Goal: Task Accomplishment & Management: Complete application form

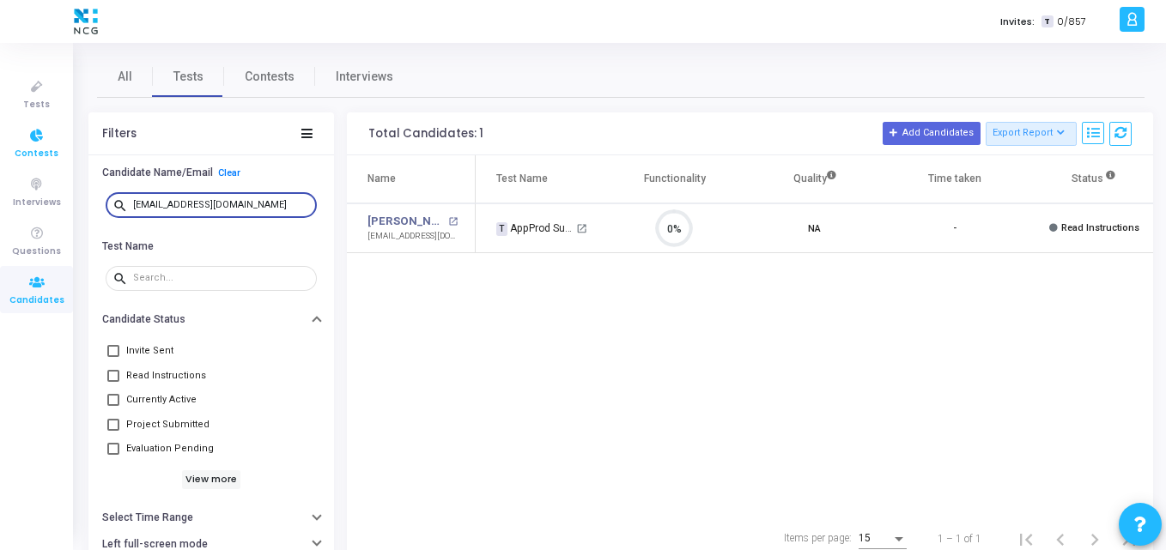
scroll to position [36, 44]
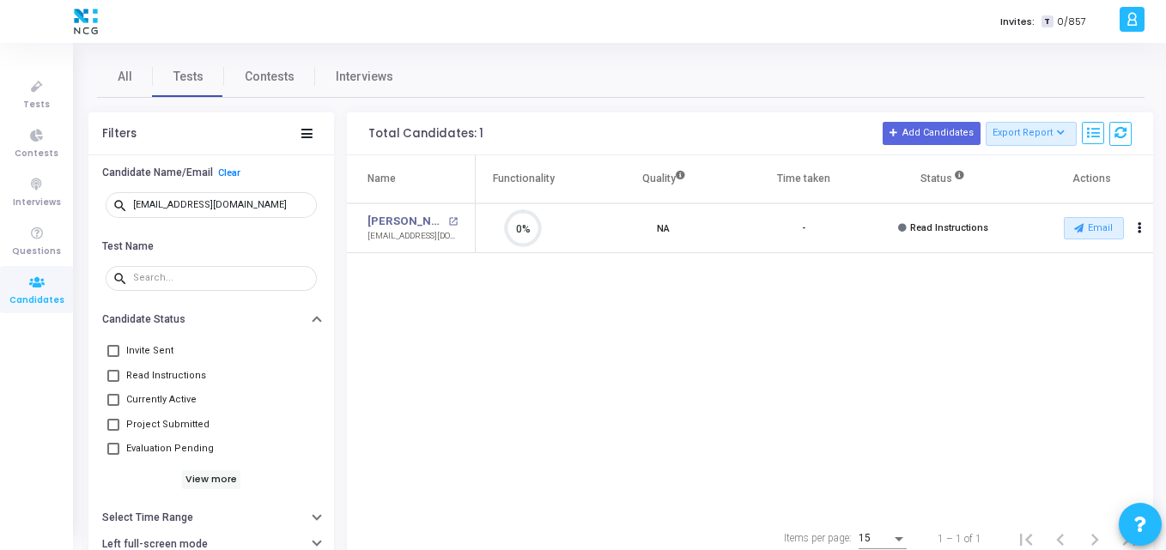
click at [45, 285] on icon at bounding box center [37, 282] width 36 height 21
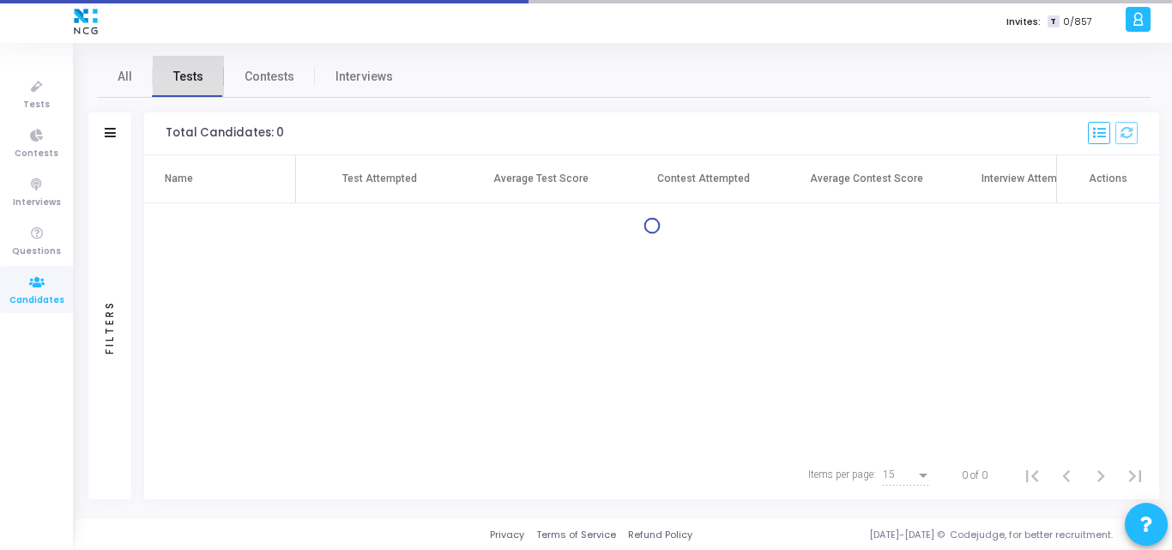
click at [185, 94] on link "Tests" at bounding box center [188, 76] width 71 height 41
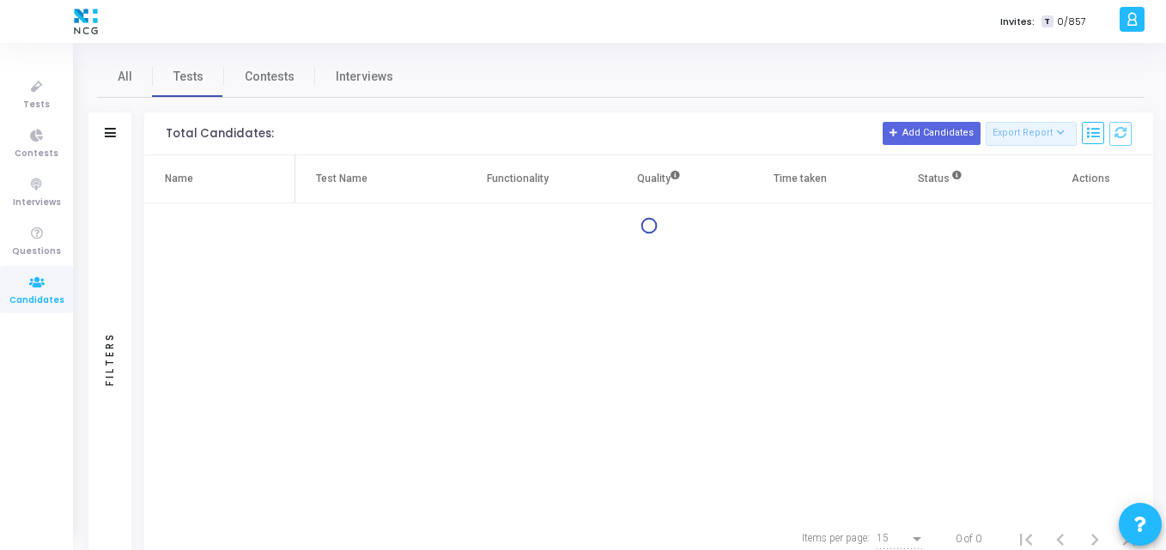
click at [118, 127] on div "Filters" at bounding box center [109, 133] width 43 height 43
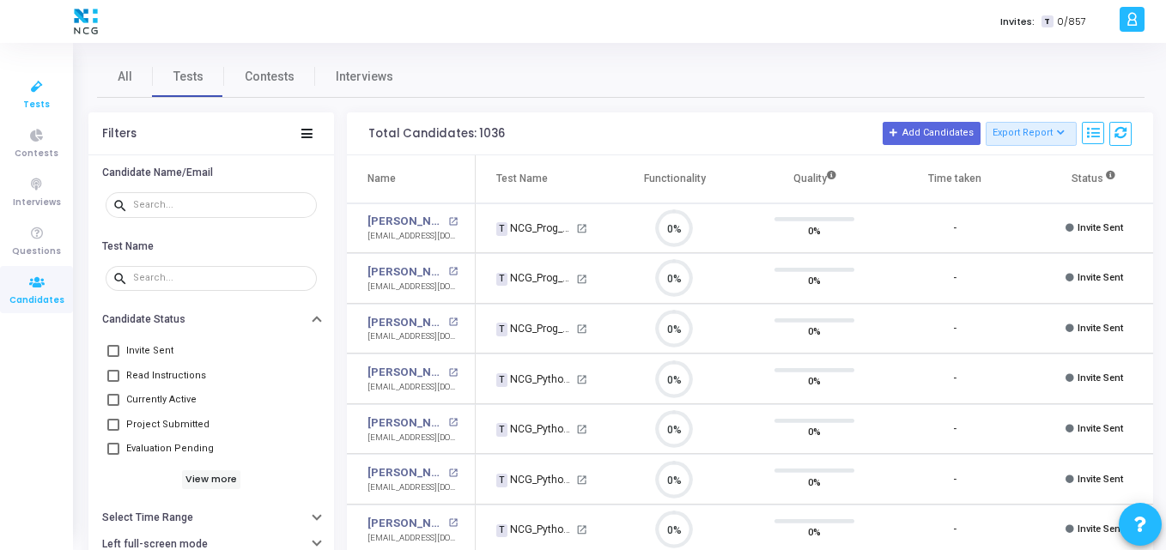
click at [25, 83] on icon at bounding box center [37, 86] width 36 height 21
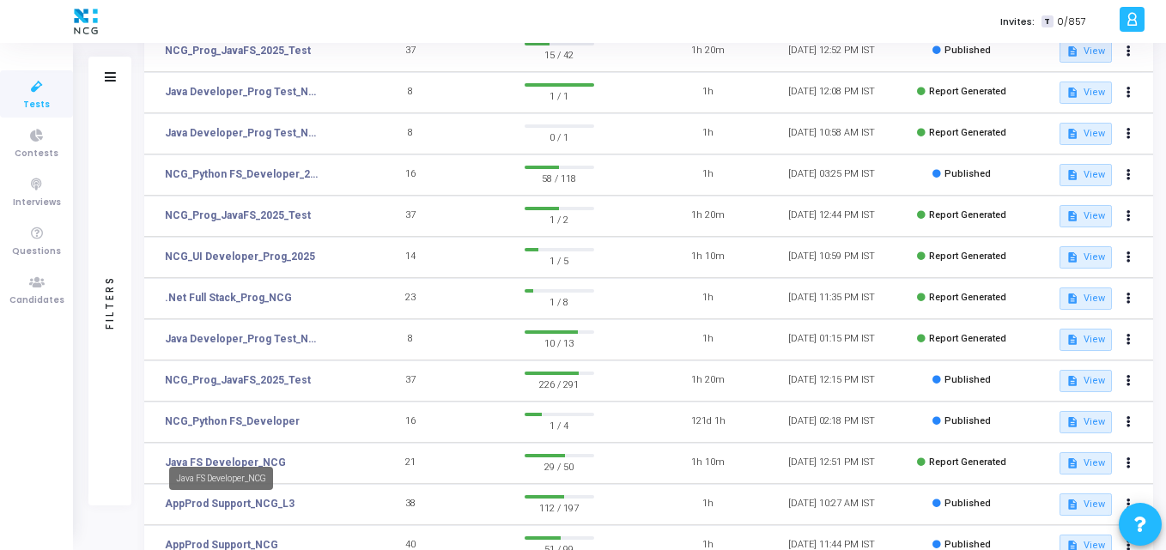
scroll to position [231, 0]
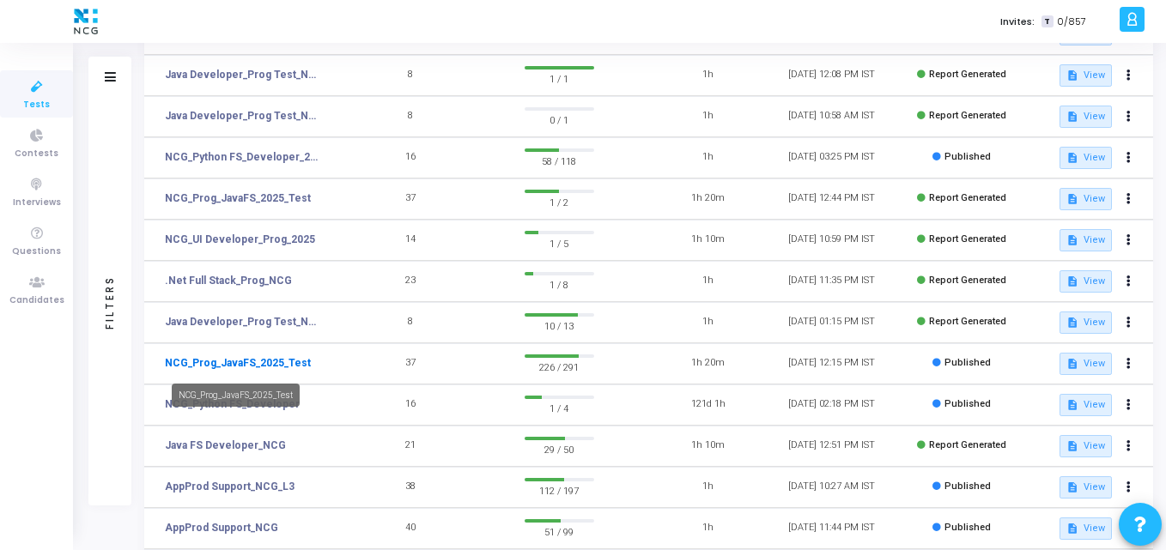
click at [248, 367] on link "NCG_Prog_JavaFS_2025_Test" at bounding box center [238, 362] width 146 height 15
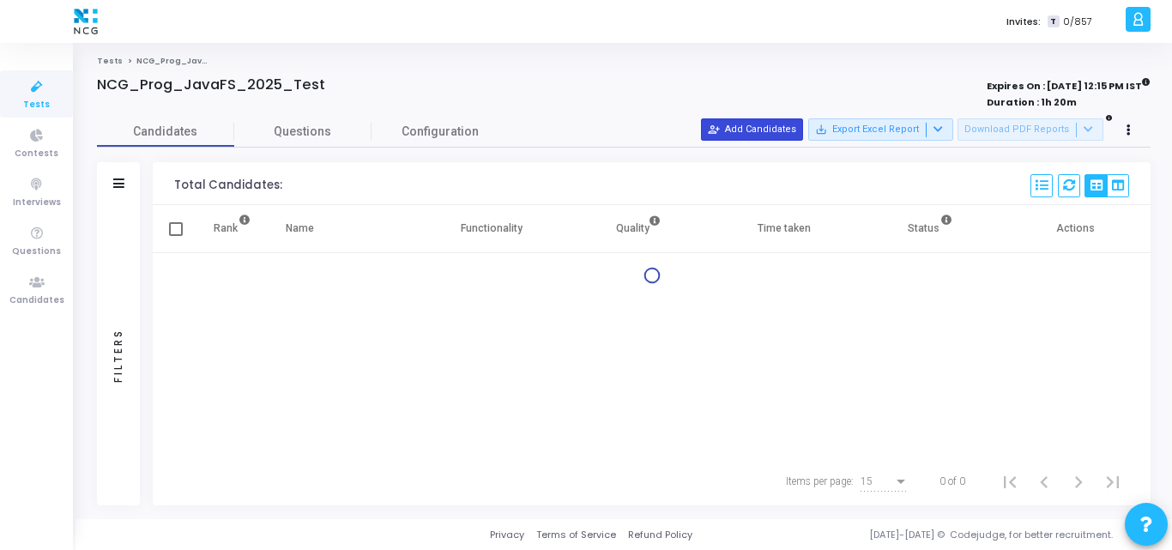
click at [754, 121] on button "person_add_alt Add Candidates" at bounding box center [752, 129] width 102 height 22
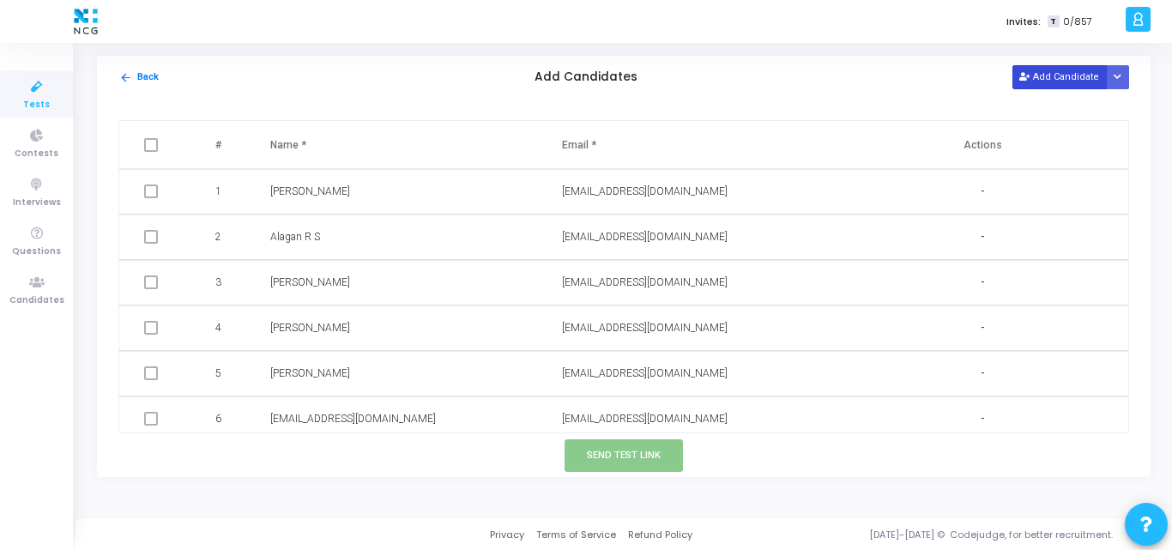
click at [1086, 78] on button "Add Candidate" at bounding box center [1060, 76] width 94 height 23
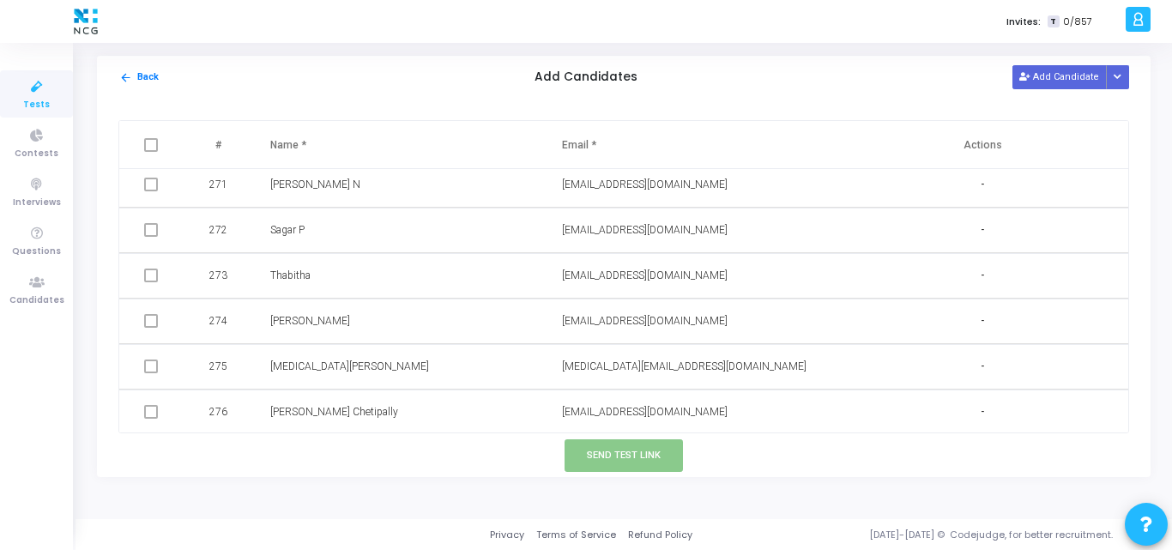
scroll to position [13020, 0]
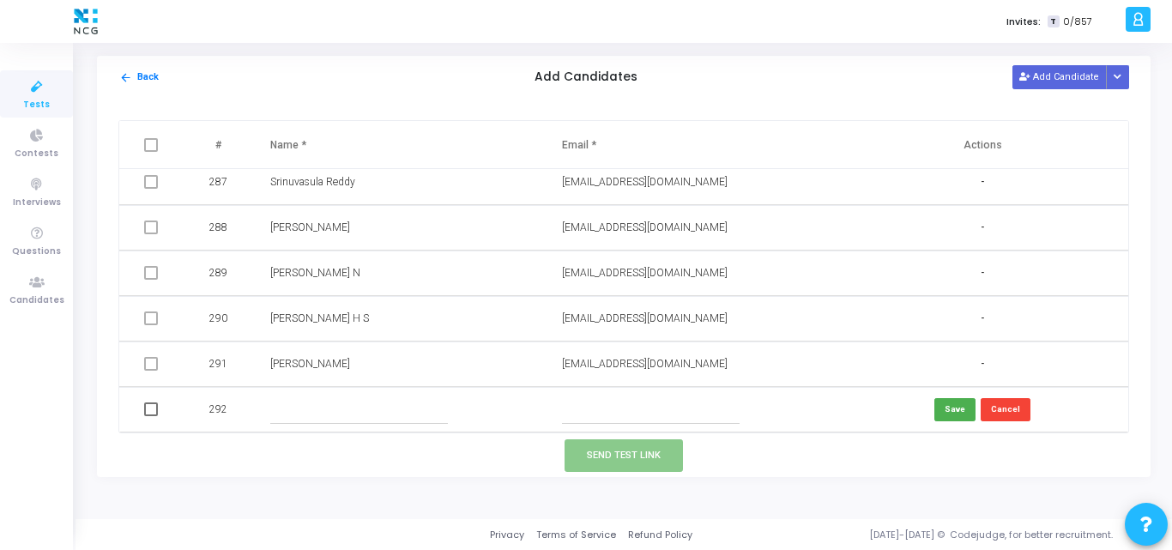
click at [368, 405] on input "text" at bounding box center [359, 410] width 178 height 28
paste input "[PERSON_NAME] [PERSON_NAME]"
type input "[PERSON_NAME] [PERSON_NAME]"
paste input "[EMAIL_ADDRESS][DOMAIN_NAME]"
type input "[EMAIL_ADDRESS][DOMAIN_NAME]"
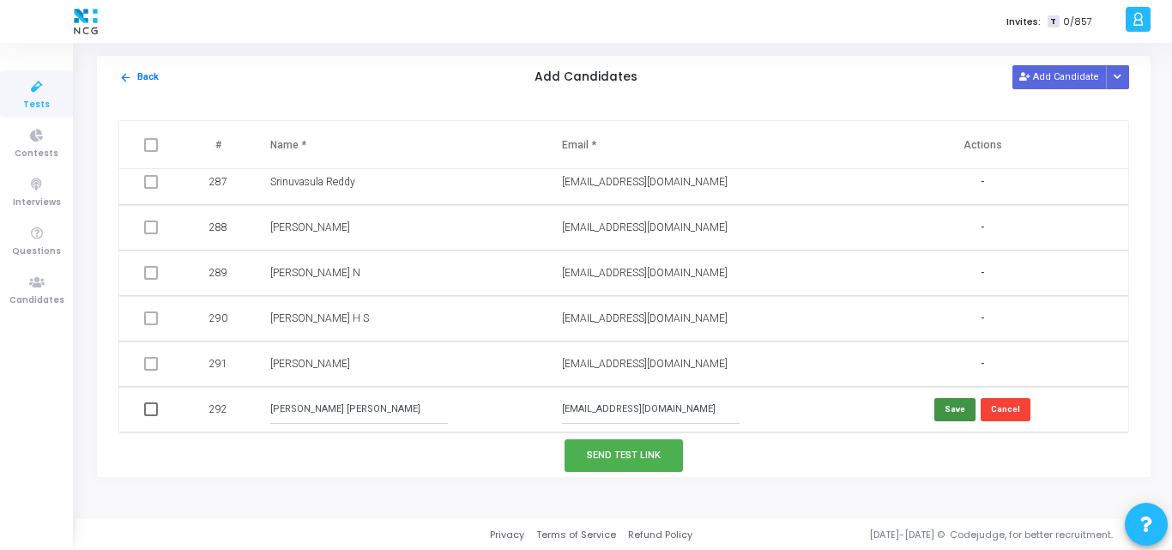
click at [948, 411] on button "Save" at bounding box center [955, 409] width 41 height 23
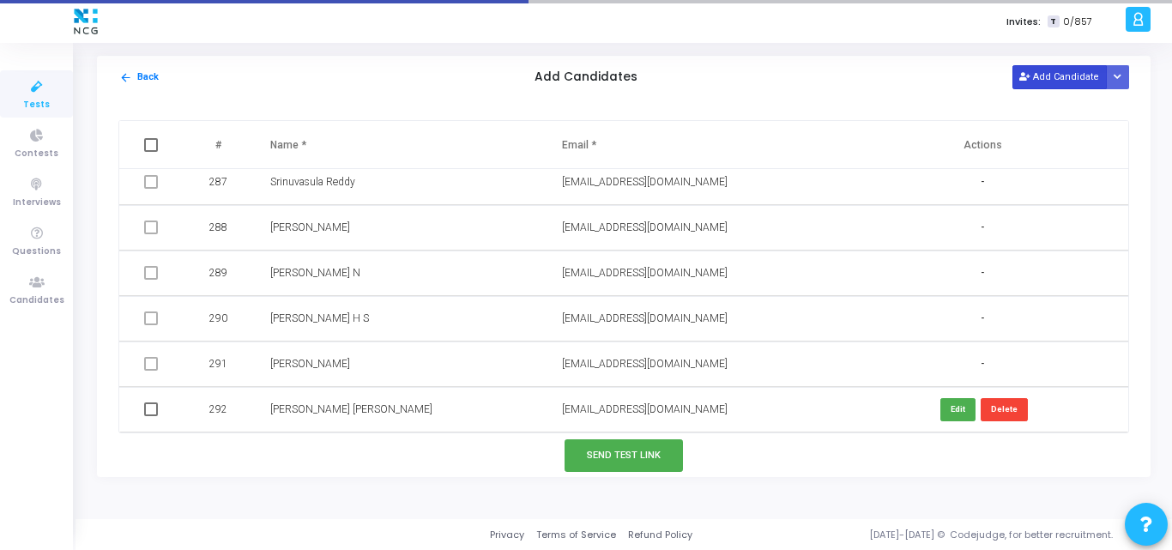
click at [1056, 83] on button "Add Candidate" at bounding box center [1060, 76] width 94 height 23
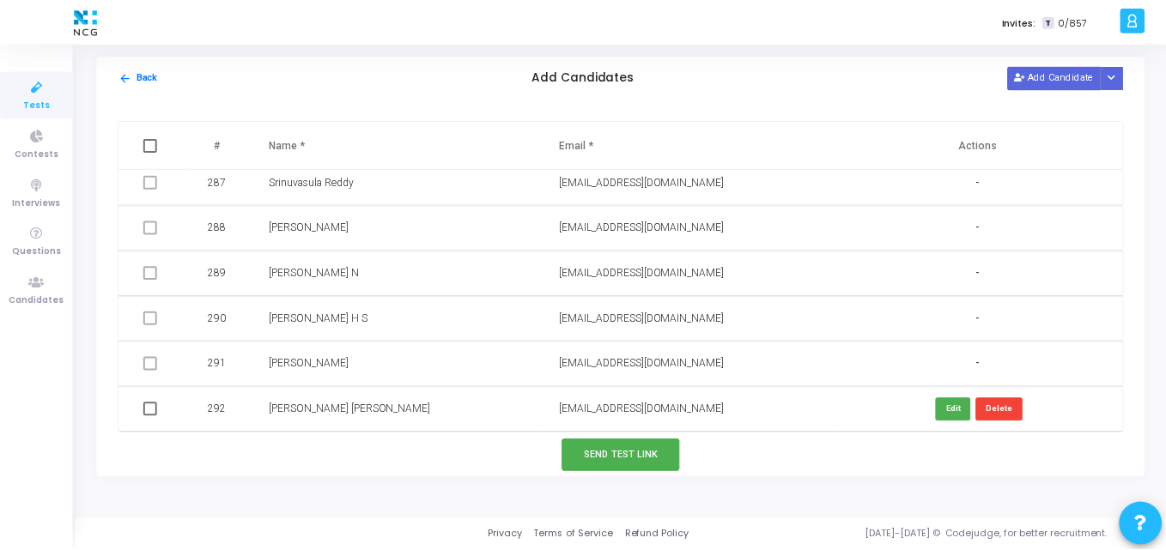
scroll to position [13065, 0]
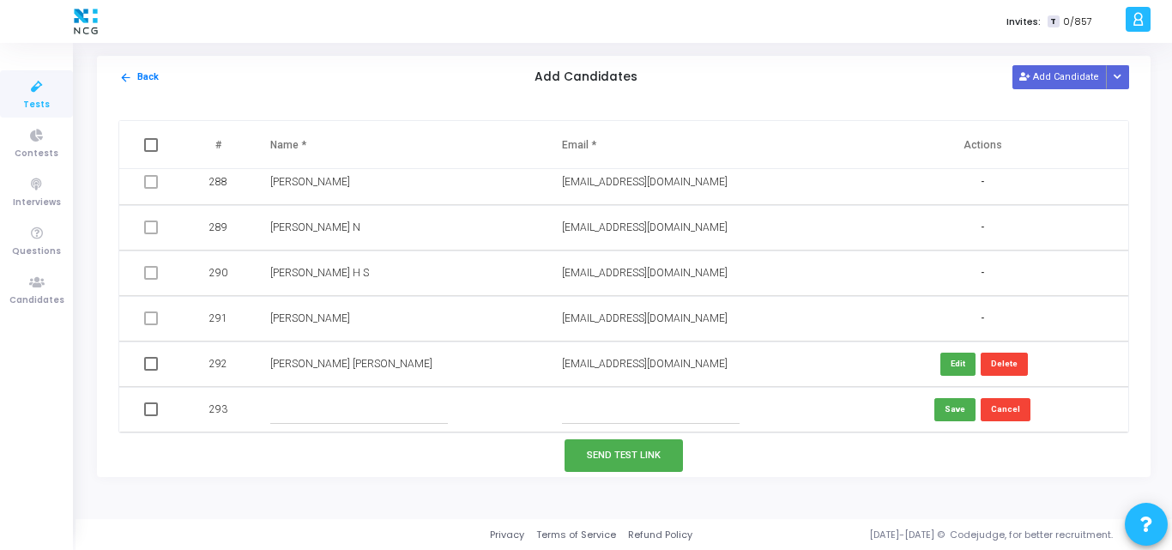
paste input "[PERSON_NAME] [PERSON_NAME]"
click at [343, 410] on input "text" at bounding box center [359, 410] width 178 height 28
type input "[PERSON_NAME] [PERSON_NAME]"
paste input "[EMAIL_ADDRESS][DOMAIN_NAME]"
type input "[EMAIL_ADDRESS][DOMAIN_NAME]"
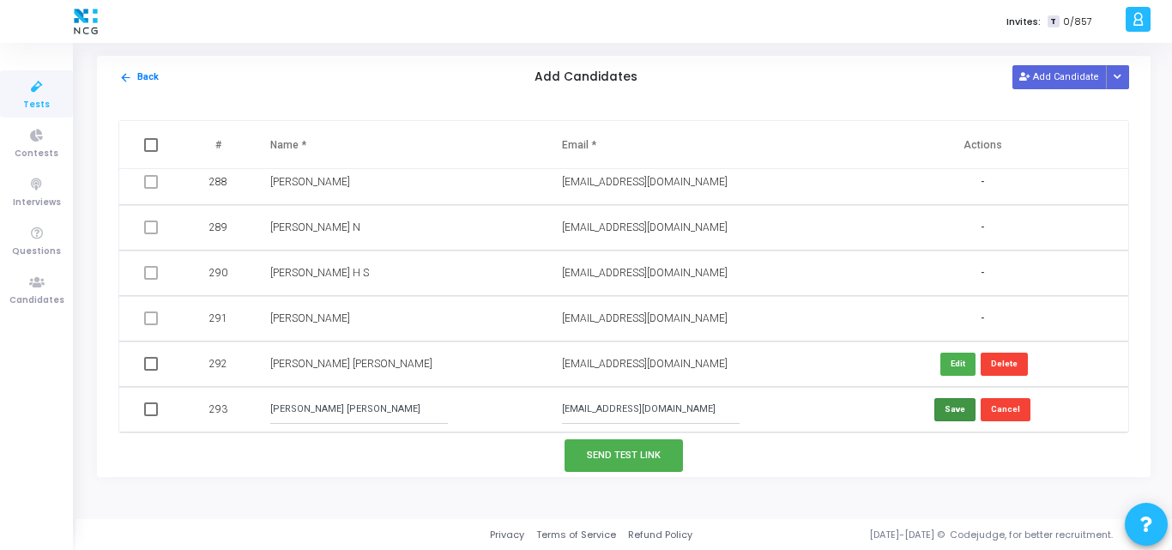
click at [960, 398] on button "Save" at bounding box center [955, 409] width 41 height 23
click at [150, 360] on span at bounding box center [151, 364] width 14 height 14
click at [150, 371] on input "checkbox" at bounding box center [150, 371] width 1 height 1
checkbox input "true"
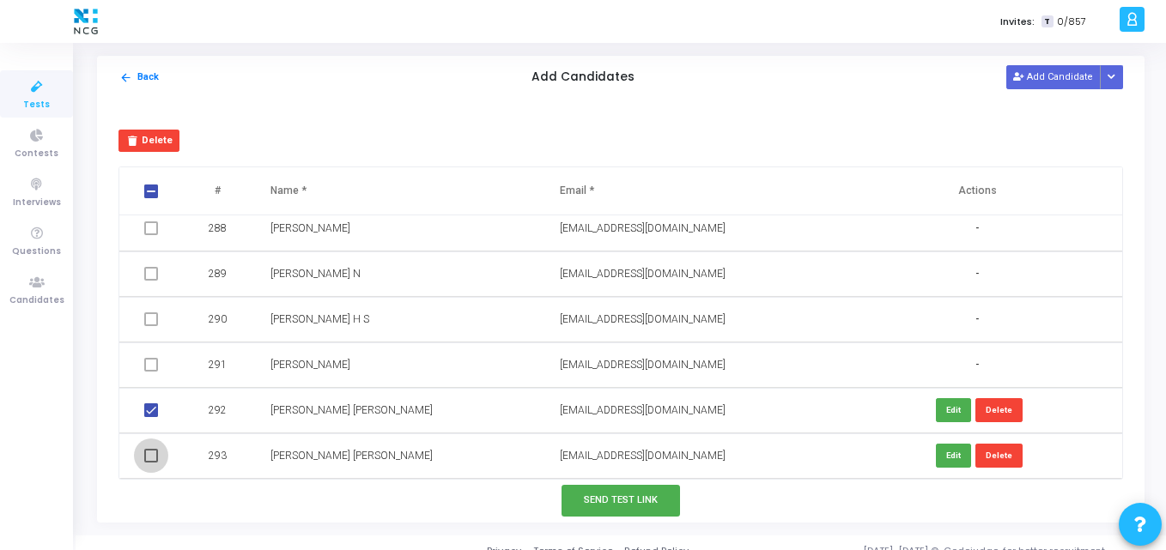
click at [146, 454] on span at bounding box center [151, 456] width 14 height 14
click at [150, 463] on input "checkbox" at bounding box center [150, 463] width 1 height 1
checkbox input "true"
click at [614, 513] on button "Send Test Link" at bounding box center [620, 501] width 118 height 32
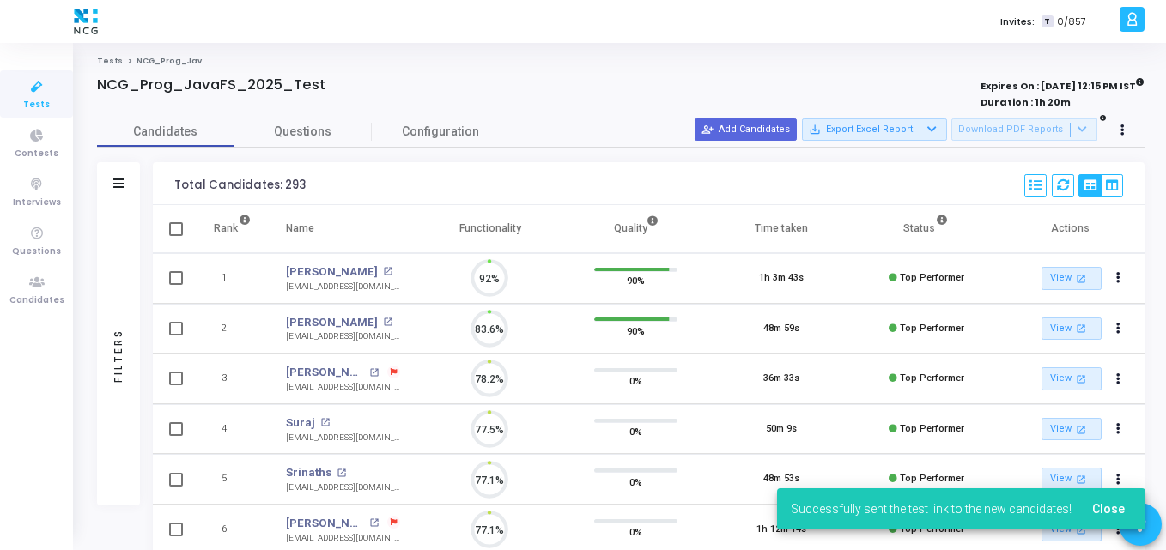
scroll to position [8, 8]
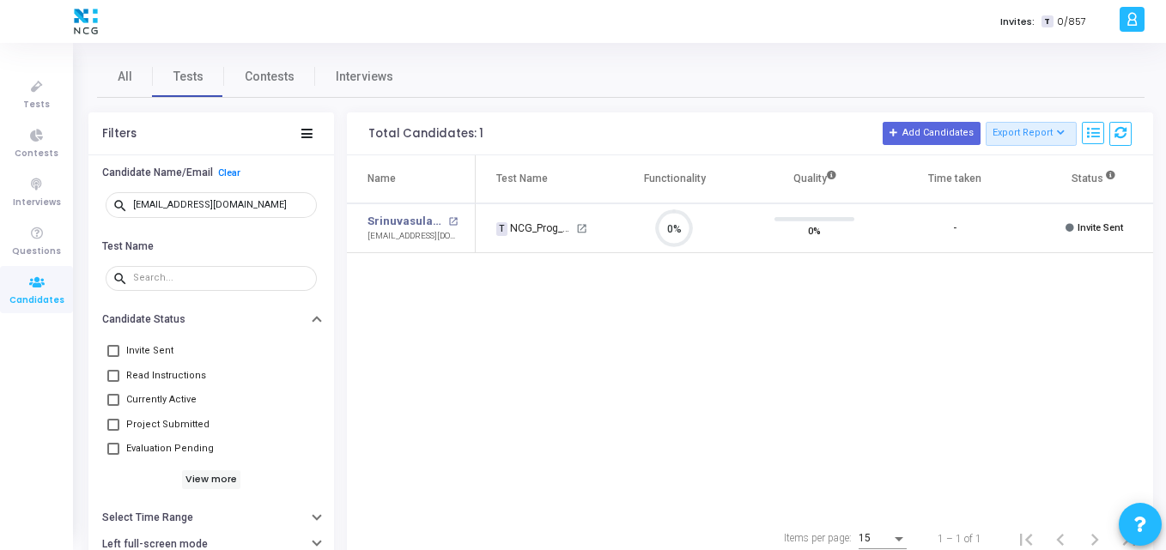
scroll to position [36, 44]
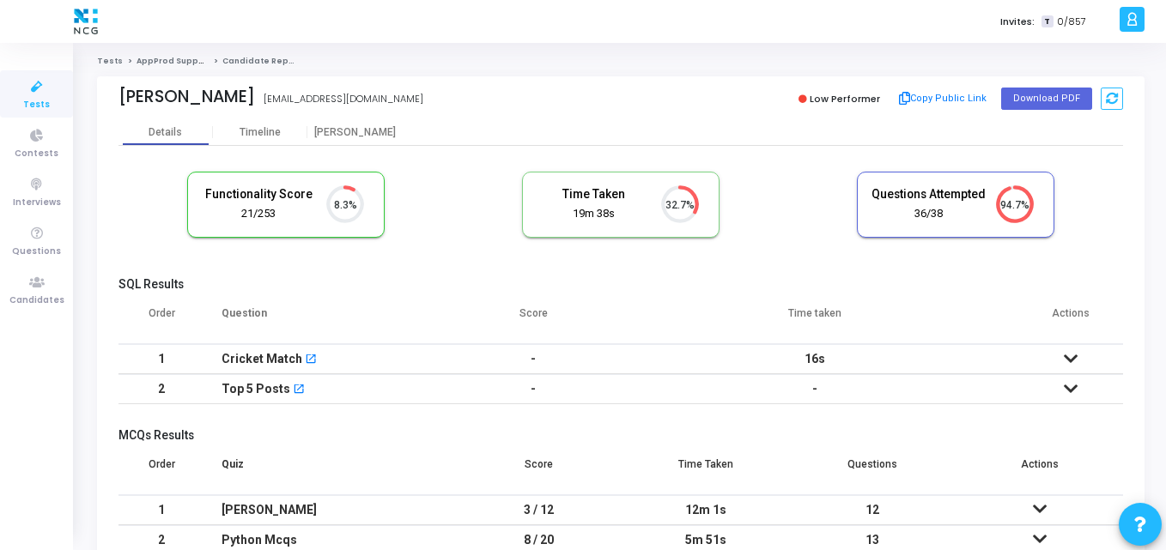
scroll to position [36, 44]
click at [346, 237] on div "Functionality Score 21/253 8.3%" at bounding box center [285, 205] width 197 height 66
click at [27, 277] on icon at bounding box center [37, 282] width 36 height 21
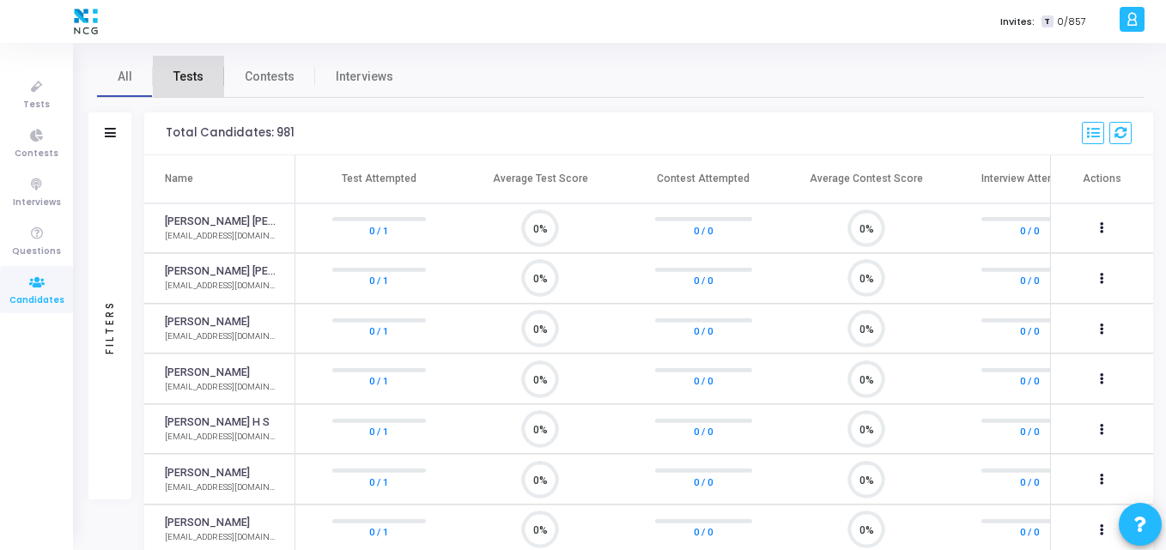
click at [185, 82] on span "Tests" at bounding box center [188, 77] width 30 height 18
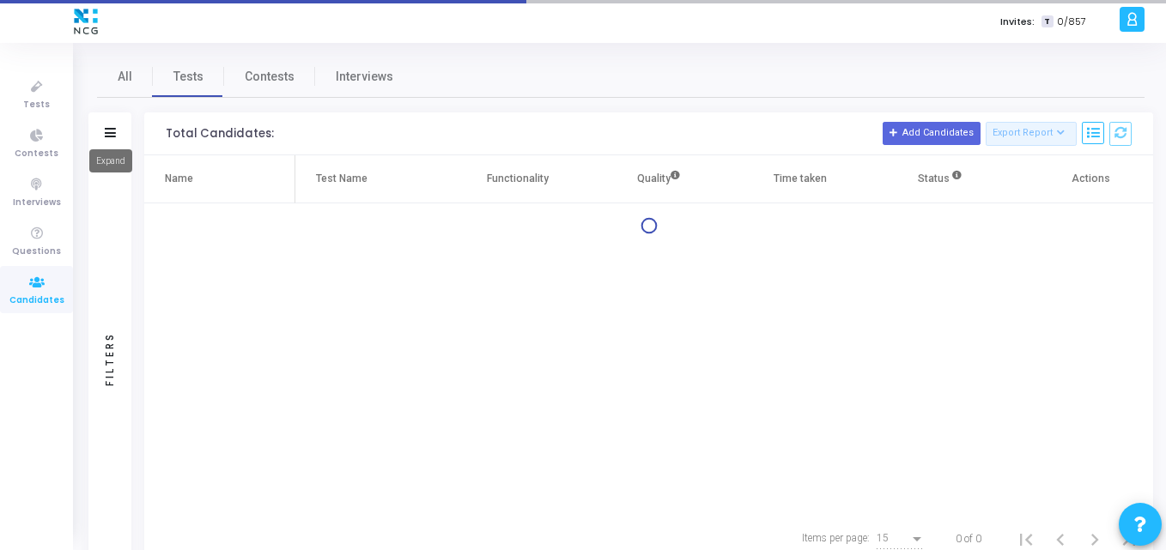
click at [108, 137] on mat-tooltip-component "Expand" at bounding box center [110, 160] width 67 height 47
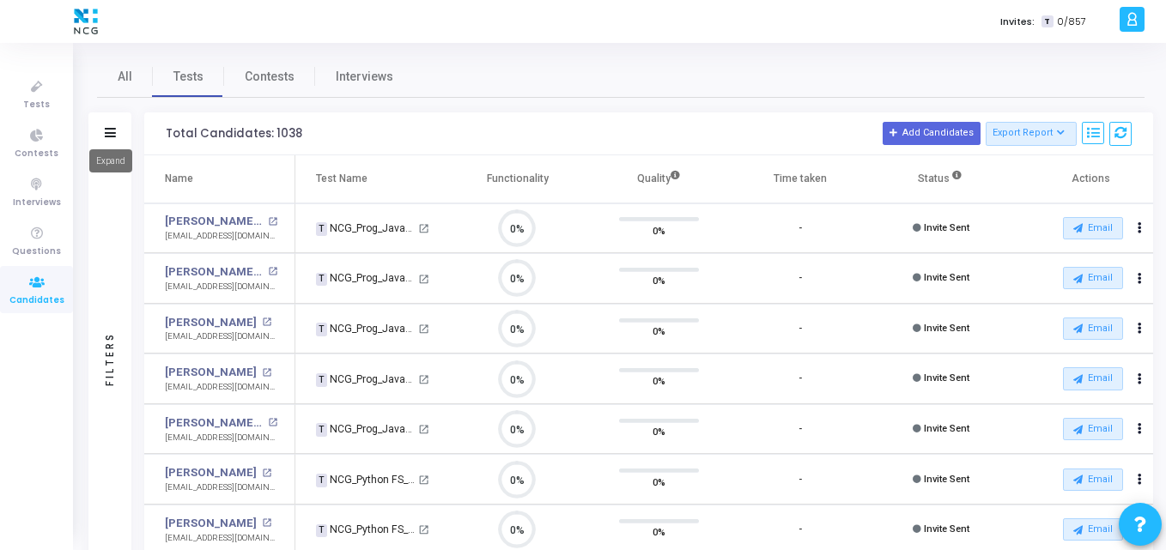
click at [107, 133] on icon at bounding box center [110, 132] width 11 height 9
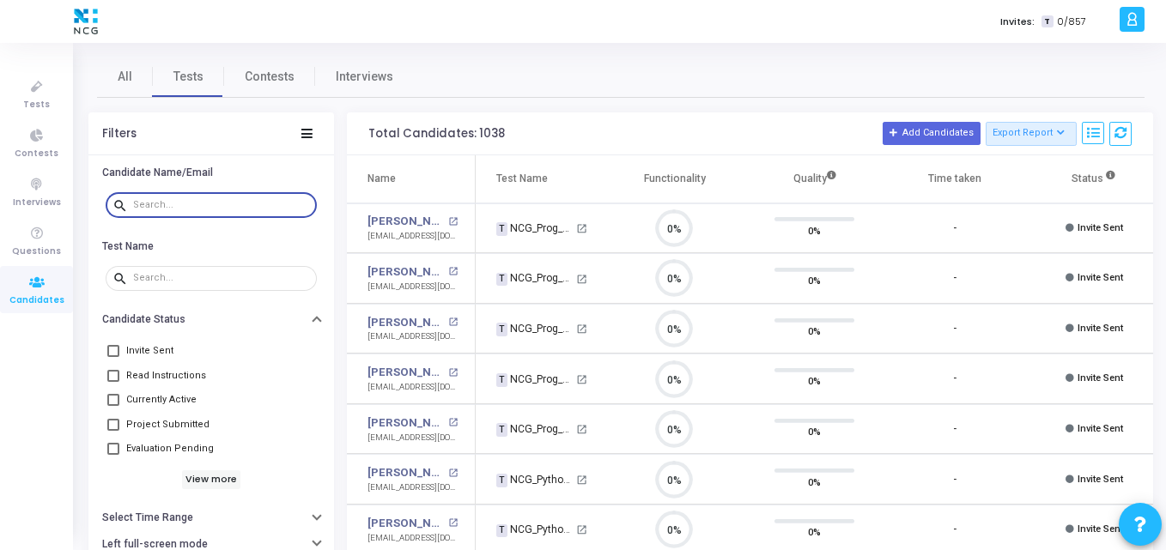
click at [182, 203] on input "text" at bounding box center [221, 205] width 177 height 10
paste input "[EMAIL_ADDRESS][DOMAIN_NAME]"
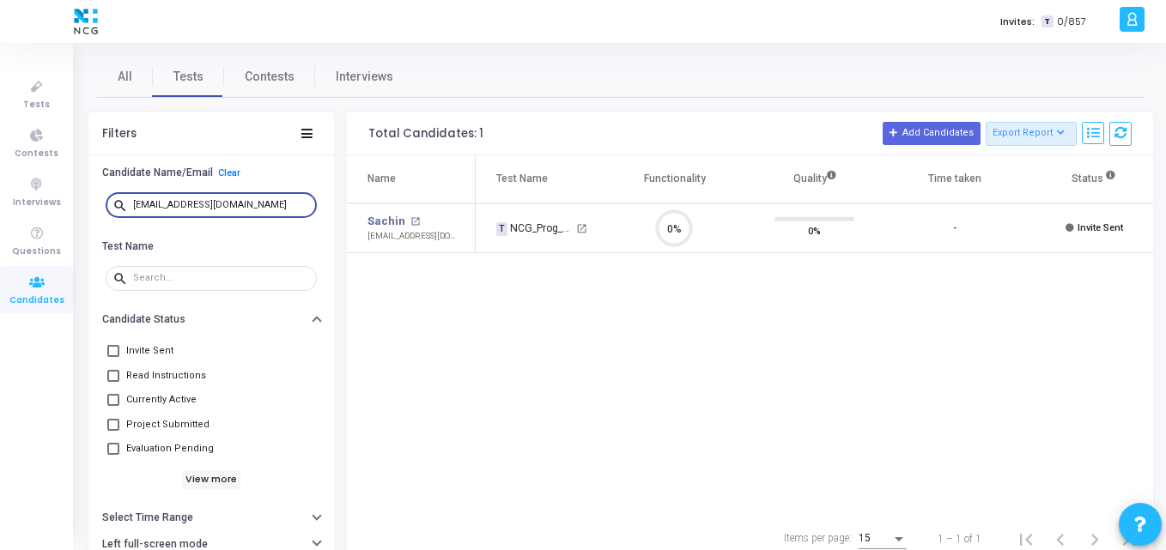
click at [639, 334] on div "Name Test Name Functionality Quality Time taken Status Actions Sachin open_in_n…" at bounding box center [750, 335] width 806 height 360
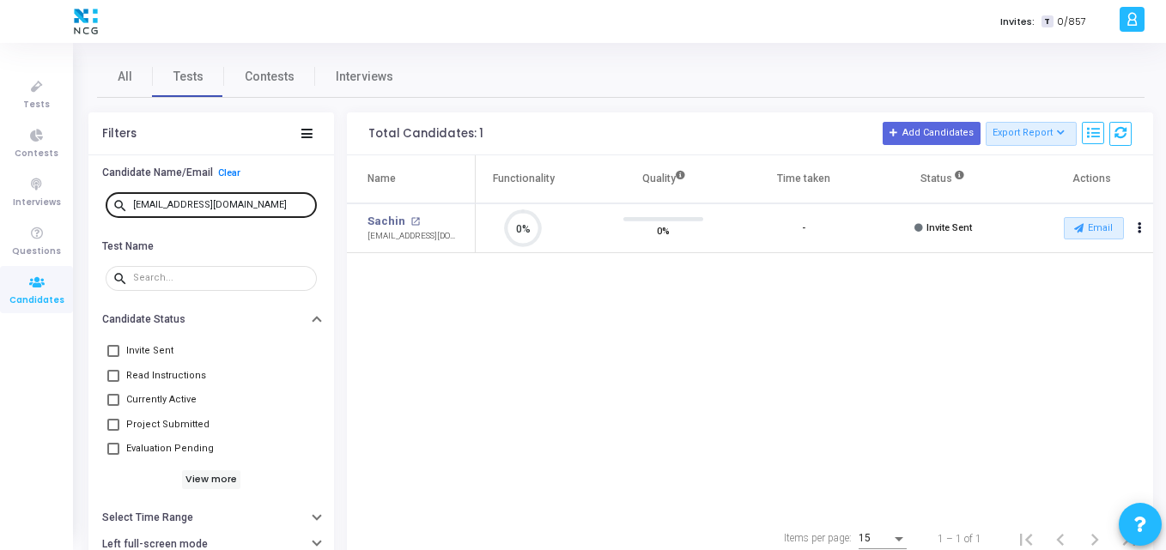
click at [257, 197] on div "[EMAIL_ADDRESS][DOMAIN_NAME]" at bounding box center [221, 204] width 177 height 27
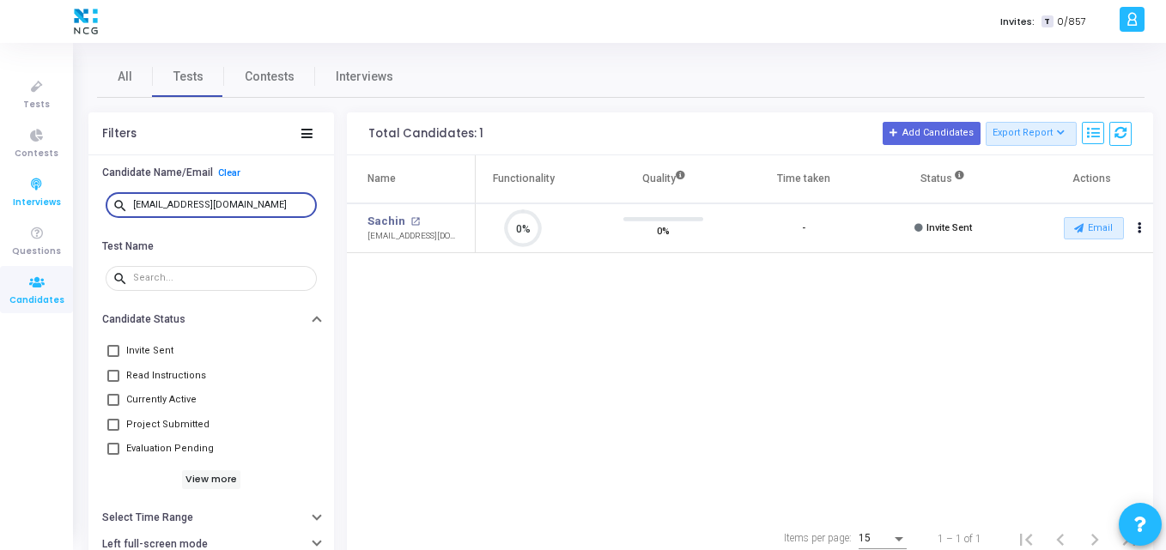
drag, startPoint x: 257, startPoint y: 199, endPoint x: 25, endPoint y: 185, distance: 232.2
click at [25, 185] on div "Tests Contests Interviews Questions Candidates Invites: T 0/857 K Kajal Setting…" at bounding box center [583, 275] width 1166 height 550
paste input "yogeshchavan3696"
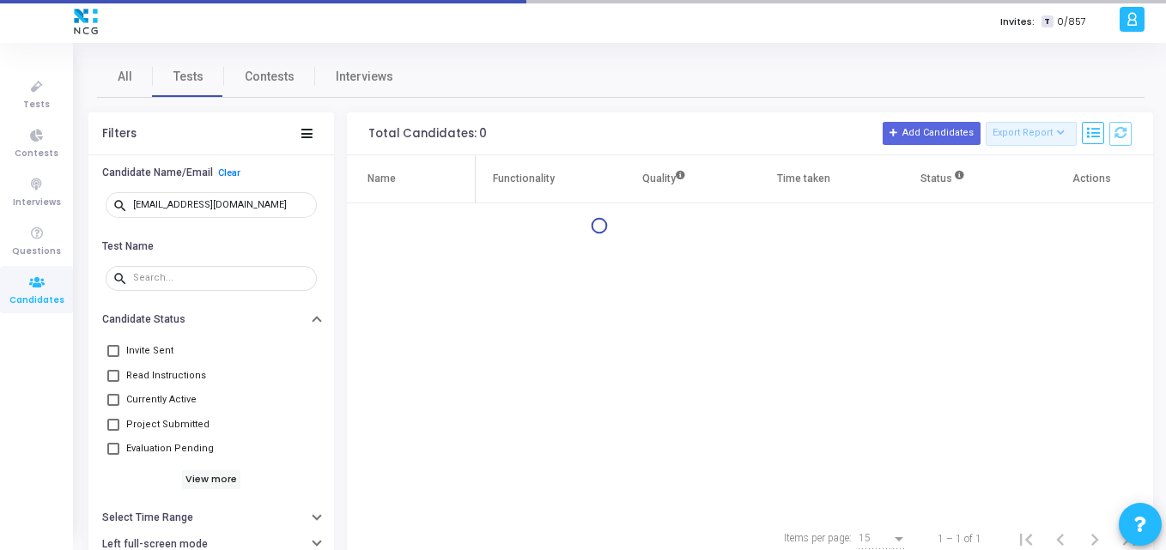
click at [667, 345] on div "Name Test Name Functionality Quality Time taken Status Actions" at bounding box center [750, 335] width 806 height 360
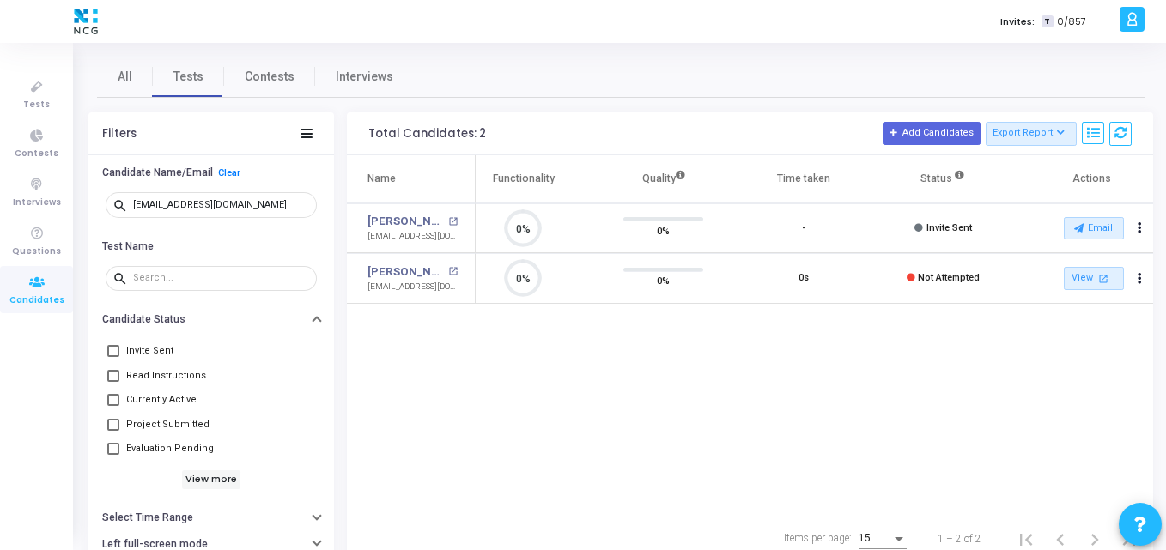
scroll to position [36, 44]
click at [448, 203] on td "Yogesh Chavan open_in_new yogeshchavan3696@gmail.com" at bounding box center [411, 228] width 129 height 51
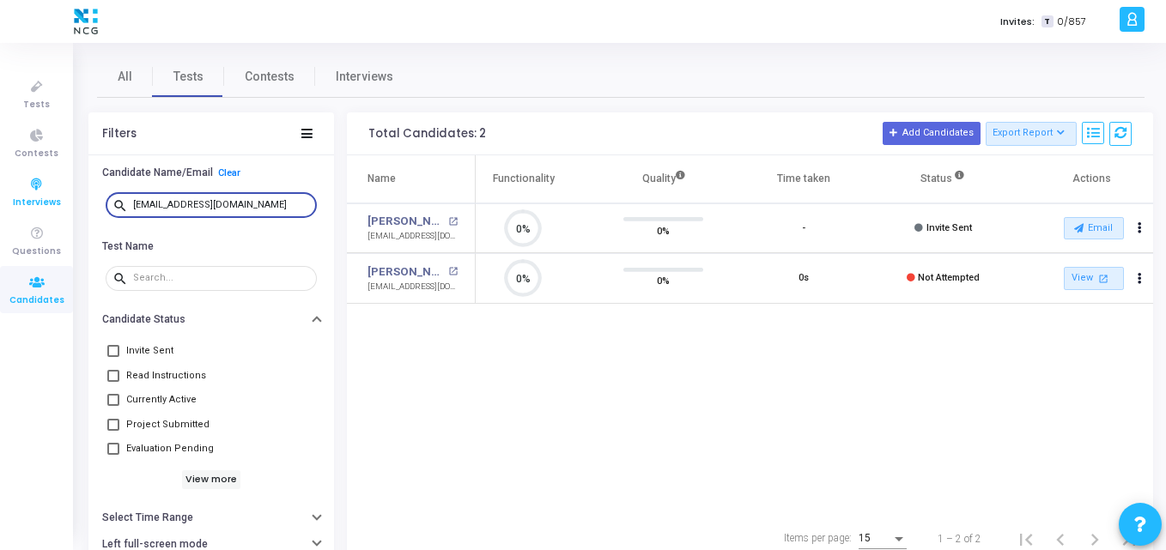
drag, startPoint x: 292, startPoint y: 205, endPoint x: 59, endPoint y: 202, distance: 232.6
click at [59, 202] on div "Tests Contests Interviews Questions Candidates Invites: T 0/857 K Kajal Setting…" at bounding box center [583, 275] width 1166 height 550
paste input "akshayuchavan99"
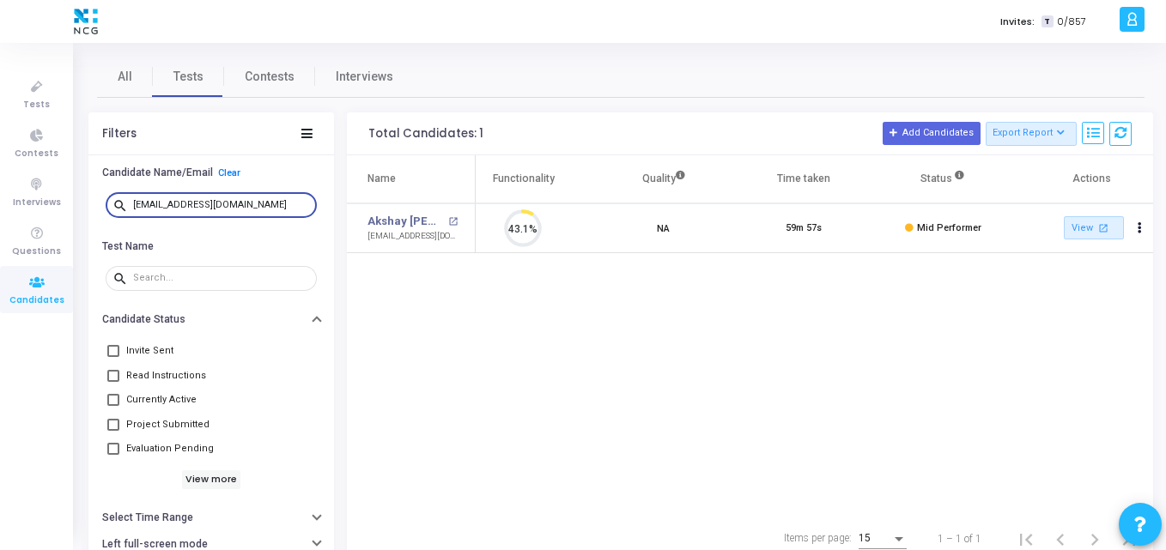
scroll to position [36, 44]
type input "akshayuchavan99@gmail.com"
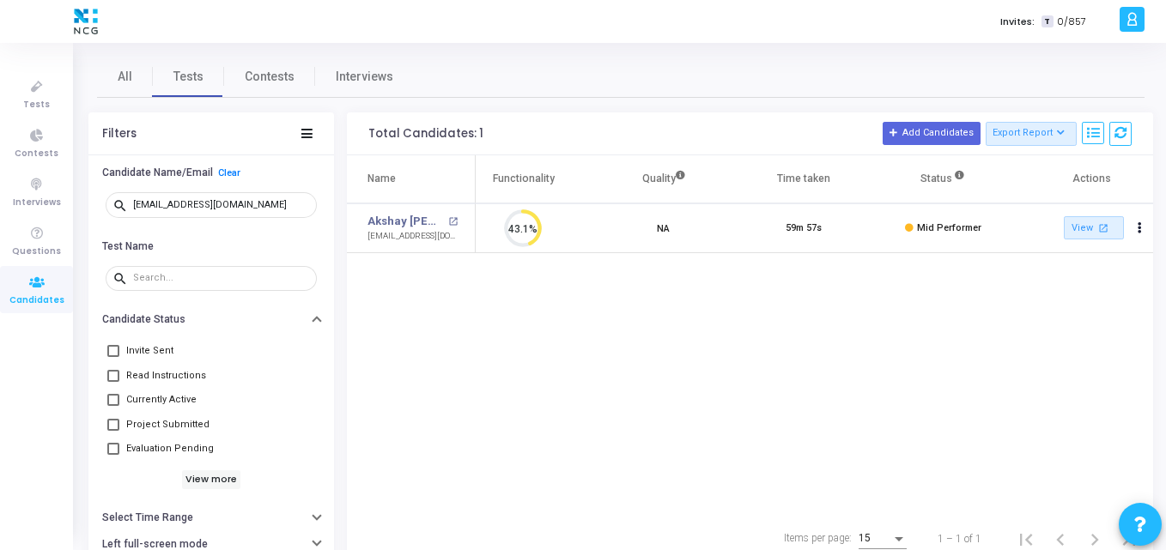
click at [769, 325] on div "Name Test Name Functionality Quality Time taken Status Actions Akshay Uttam Cha…" at bounding box center [750, 335] width 806 height 360
click at [385, 221] on link "Akshay Uttam Chavan" at bounding box center [405, 221] width 76 height 17
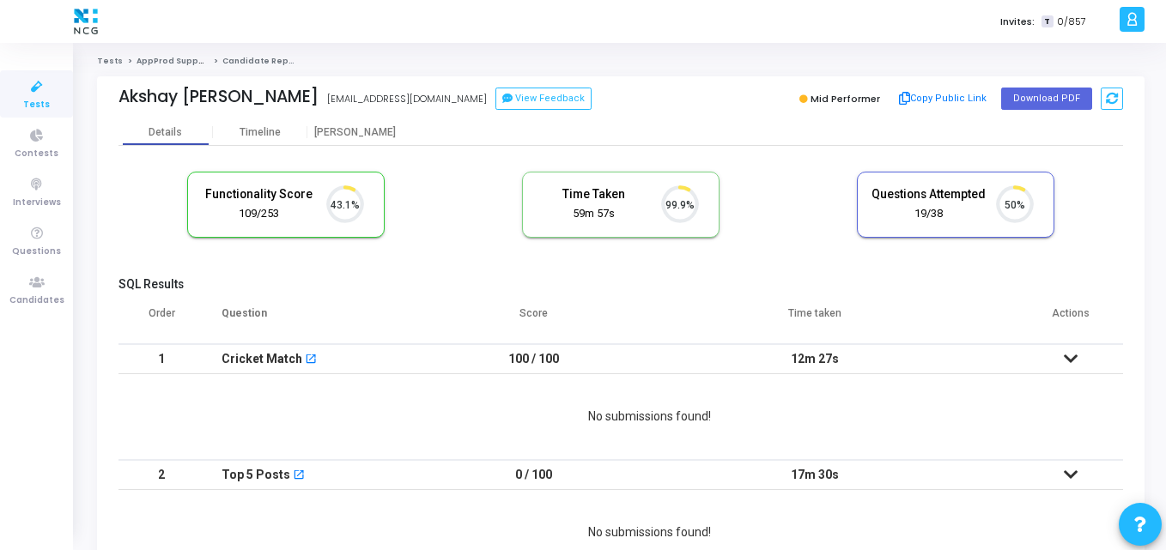
scroll to position [36, 44]
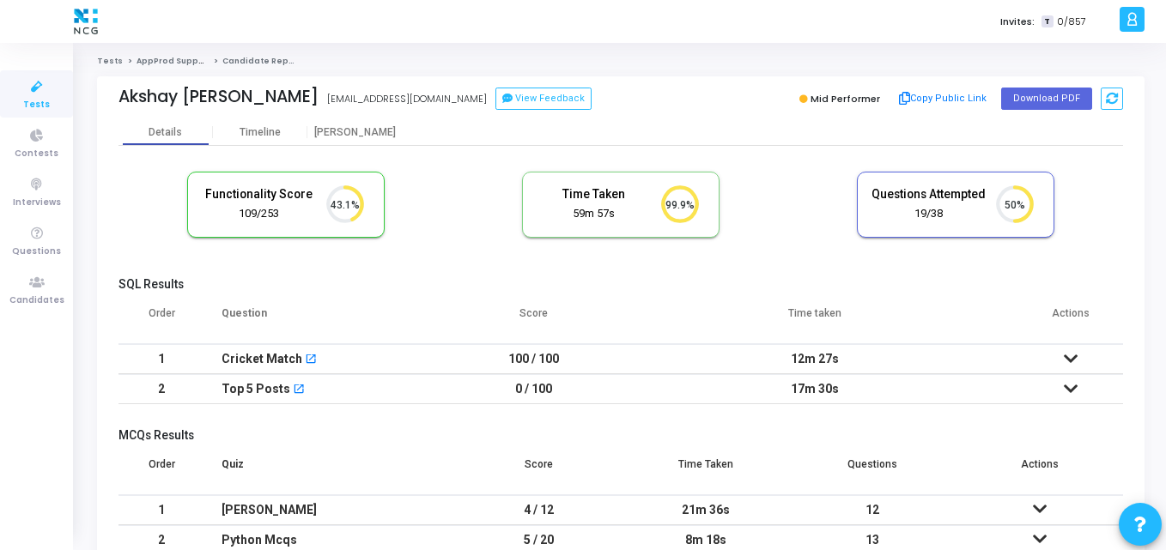
click at [414, 335] on th "Question" at bounding box center [329, 320] width 251 height 48
click at [31, 299] on span "Candidates" at bounding box center [36, 301] width 55 height 15
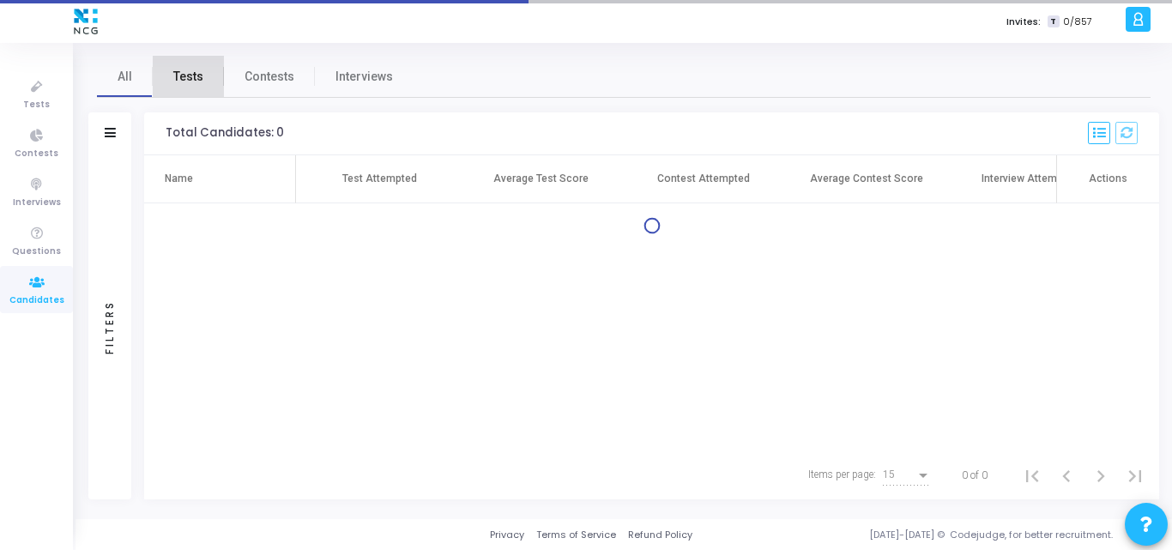
click at [199, 76] on span "Tests" at bounding box center [188, 77] width 30 height 18
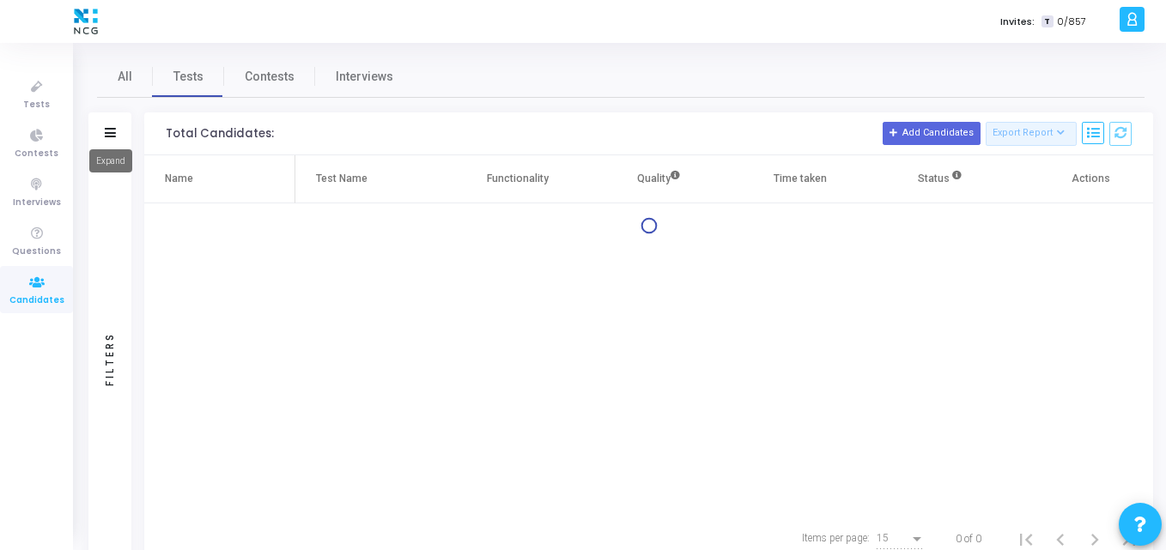
click at [115, 130] on icon at bounding box center [110, 132] width 11 height 9
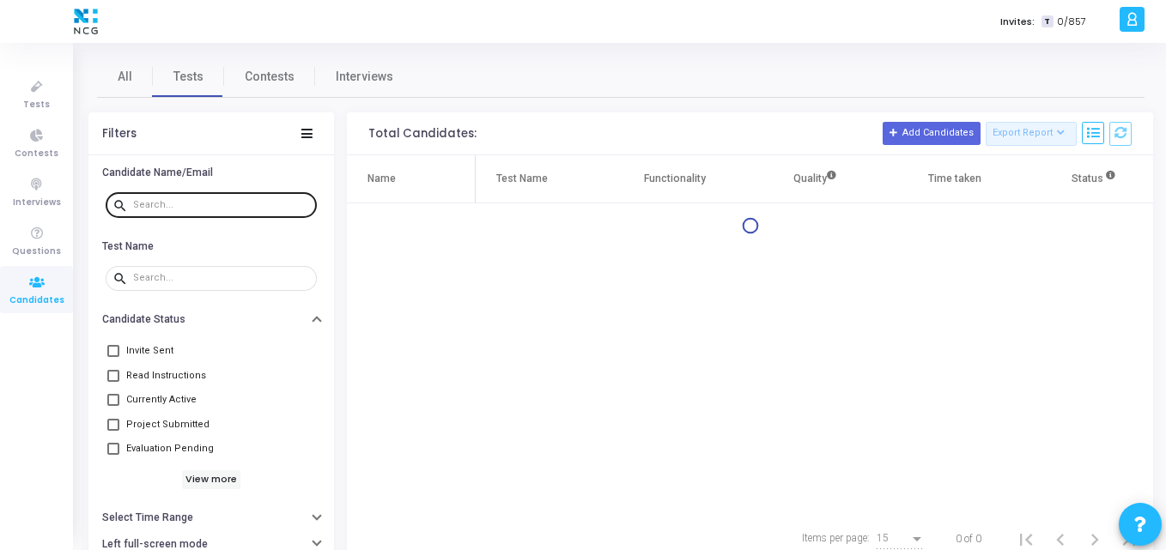
click at [194, 209] on input "text" at bounding box center [221, 205] width 177 height 10
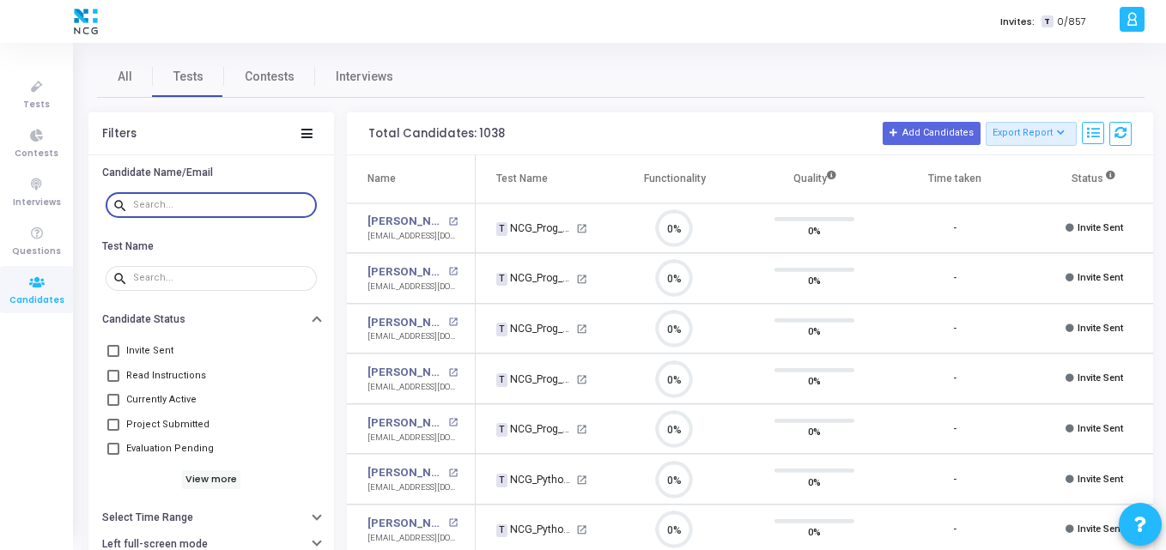
scroll to position [36, 44]
paste input "sunnysupawala@gmail.com"
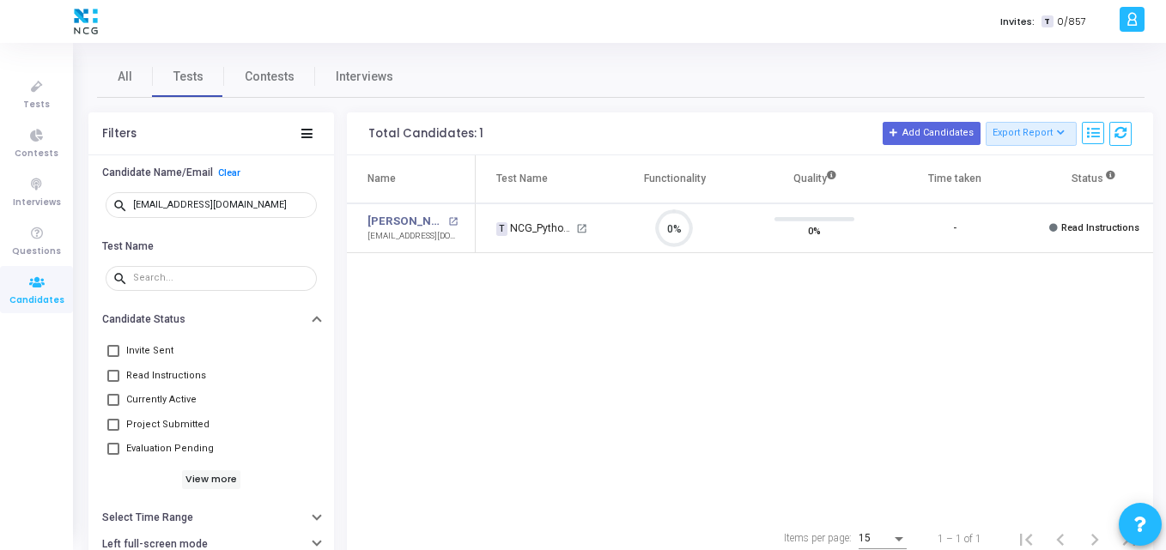
click at [536, 341] on div "Name Test Name Functionality Quality Time taken Status Actions Sunny Supawala o…" at bounding box center [750, 335] width 806 height 360
click at [480, 270] on div "Name Test Name Functionality Quality Time taken Status Actions Sunny Supawala o…" at bounding box center [750, 335] width 806 height 360
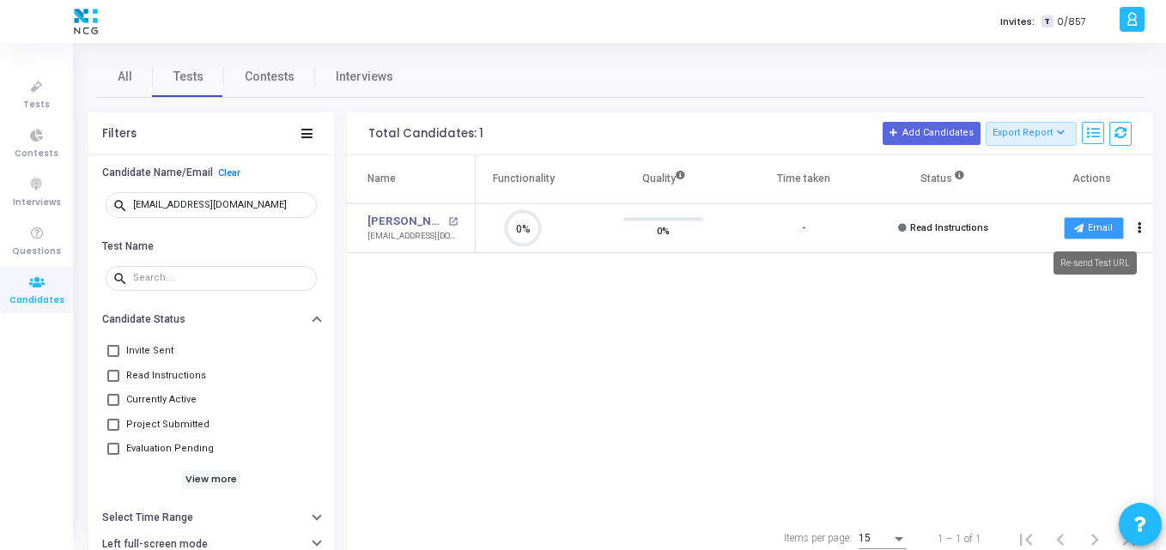
click at [1101, 221] on button "Email" at bounding box center [1093, 228] width 60 height 22
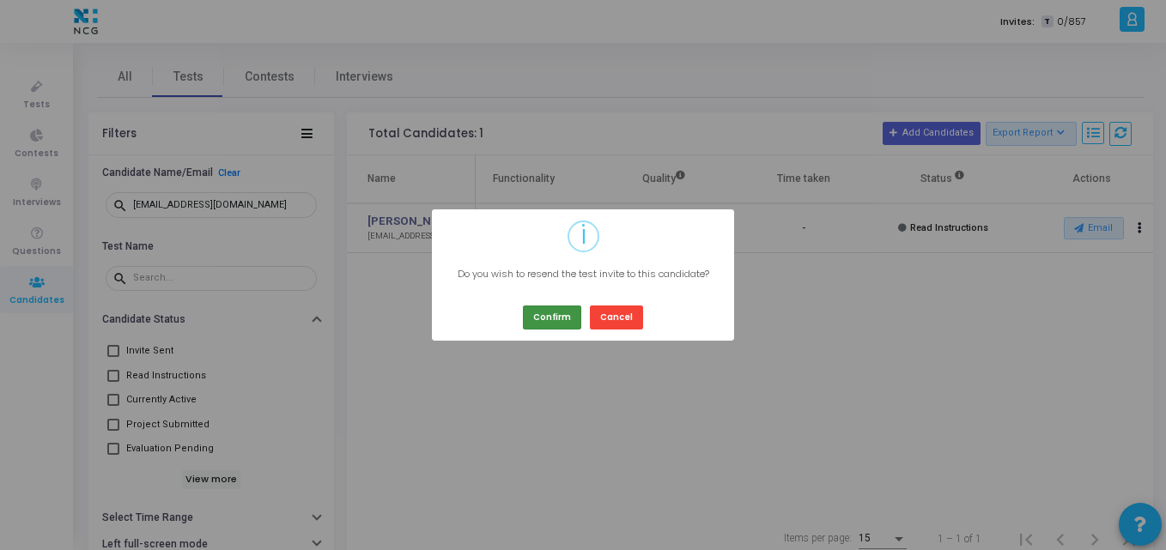
click at [561, 315] on button "Confirm" at bounding box center [552, 317] width 58 height 23
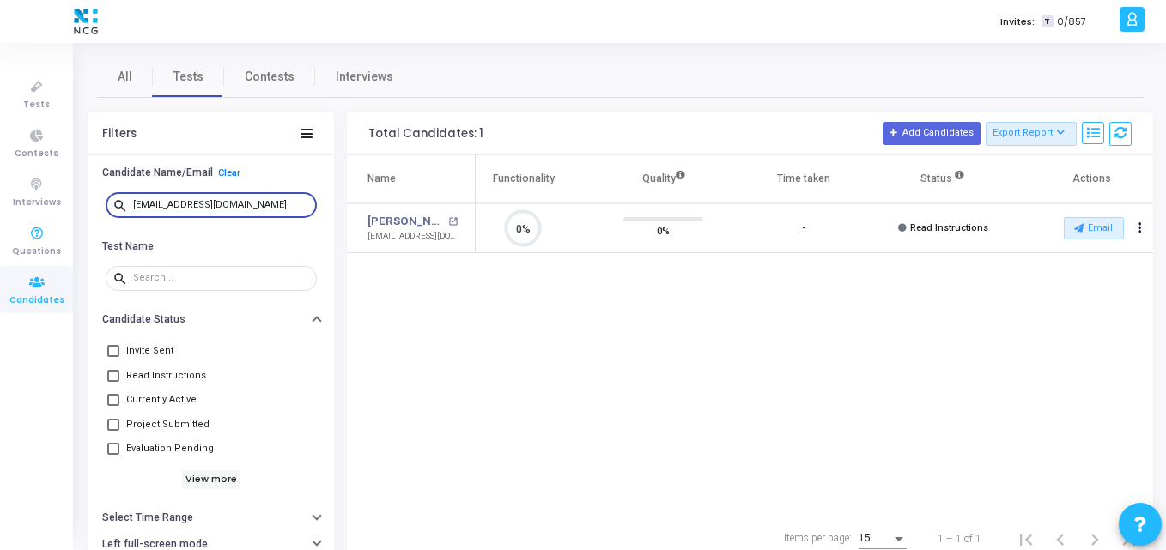
drag, startPoint x: 257, startPoint y: 209, endPoint x: 35, endPoint y: 215, distance: 222.4
click at [35, 215] on div "Tests Contests Interviews Questions Candidates Invites: T 0/857 K Kajal Setting…" at bounding box center [583, 275] width 1166 height 550
paste input "revathikrishnanjav"
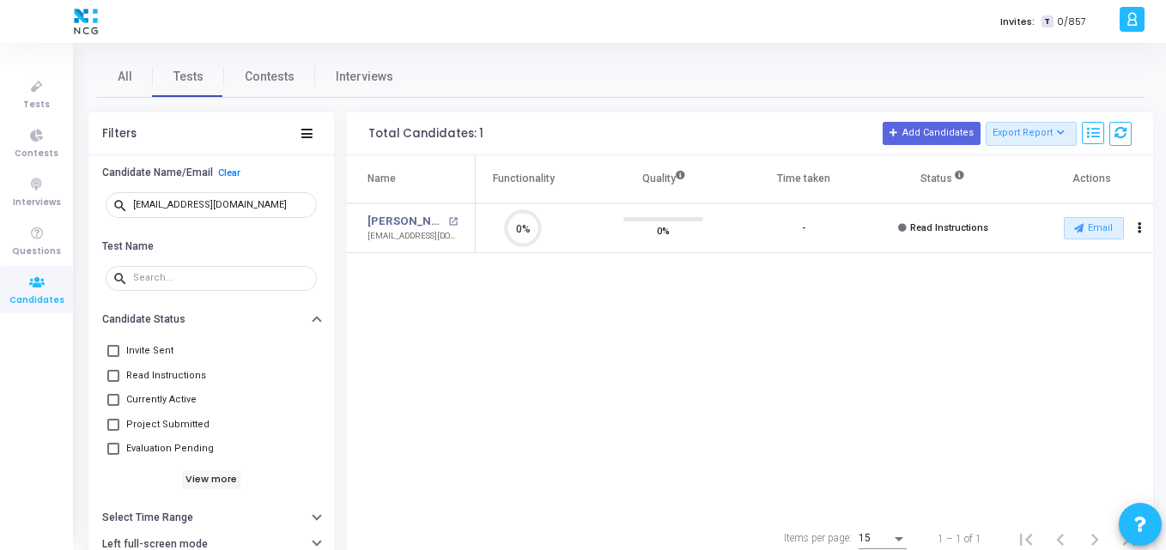
click at [548, 336] on div "Name Test Name Functionality Quality Time taken Status Actions Revathi Krishnan…" at bounding box center [750, 335] width 806 height 360
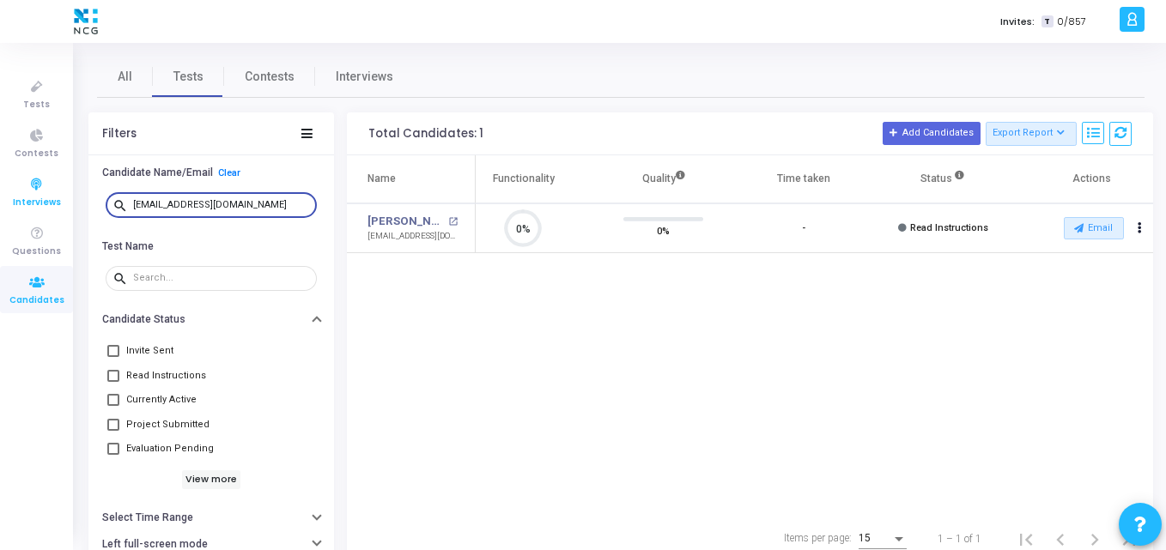
drag, startPoint x: 277, startPoint y: 207, endPoint x: 28, endPoint y: 196, distance: 249.2
click at [28, 196] on div "Tests Contests Interviews Questions Candidates Invites: T 0/857 K Kajal Setting…" at bounding box center [583, 275] width 1166 height 550
paste input "hotta.ranjit"
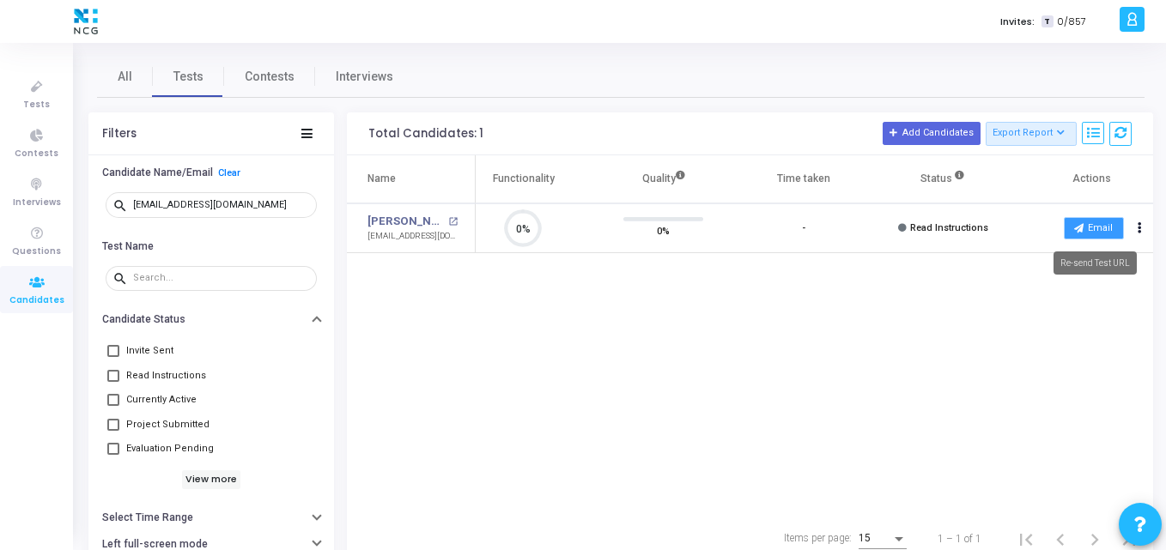
click at [1090, 226] on button "Email" at bounding box center [1093, 228] width 60 height 22
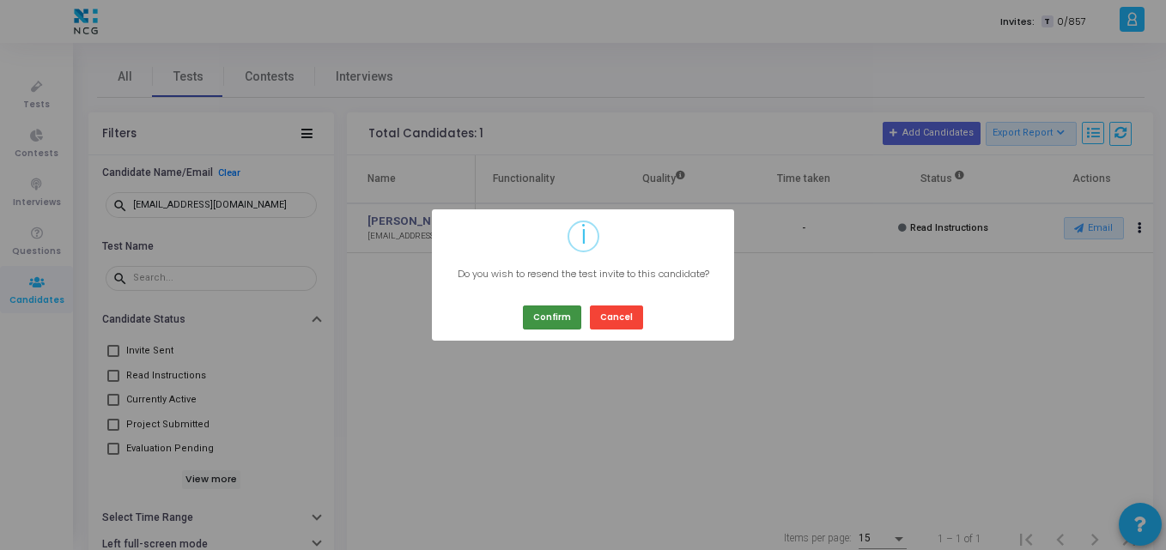
click at [541, 322] on button "Confirm" at bounding box center [552, 317] width 58 height 23
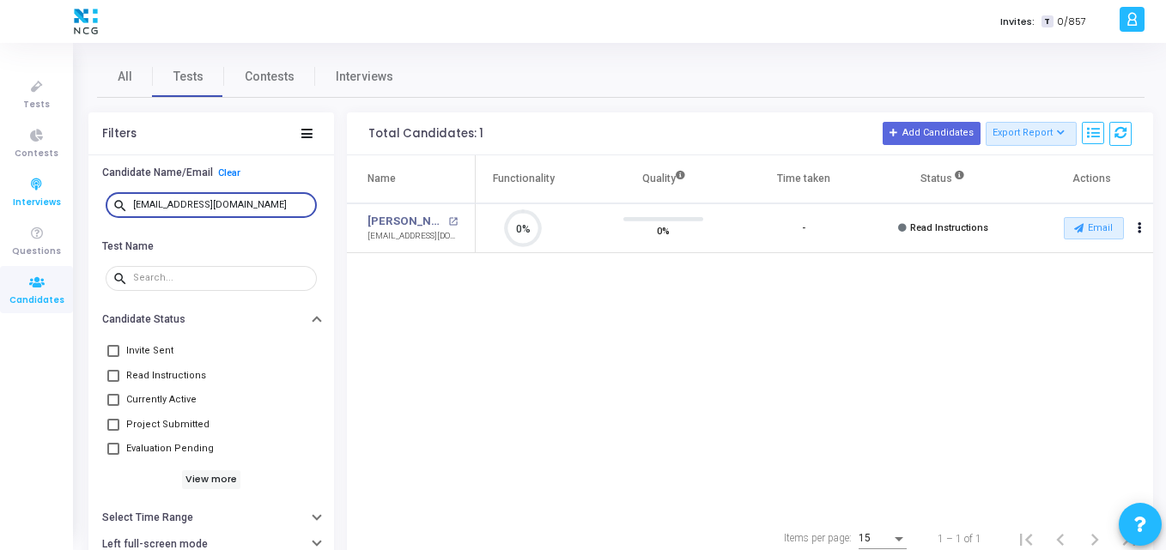
drag, startPoint x: 245, startPoint y: 203, endPoint x: 41, endPoint y: 187, distance: 204.9
click at [41, 187] on div "Tests Contests Interviews Questions Candidates Invites: T 0/857 K Kajal Setting…" at bounding box center [583, 275] width 1166 height 550
paste input "dipakbarela030"
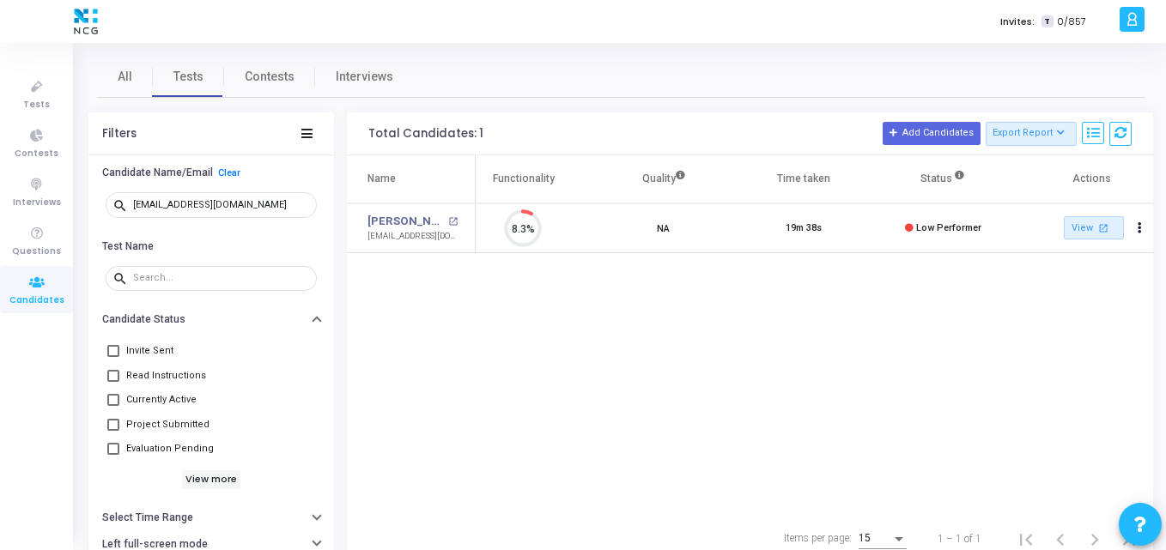
click at [816, 323] on div "Name Test Name Functionality Quality Time taken Status Actions Deepak Barela op…" at bounding box center [750, 335] width 806 height 360
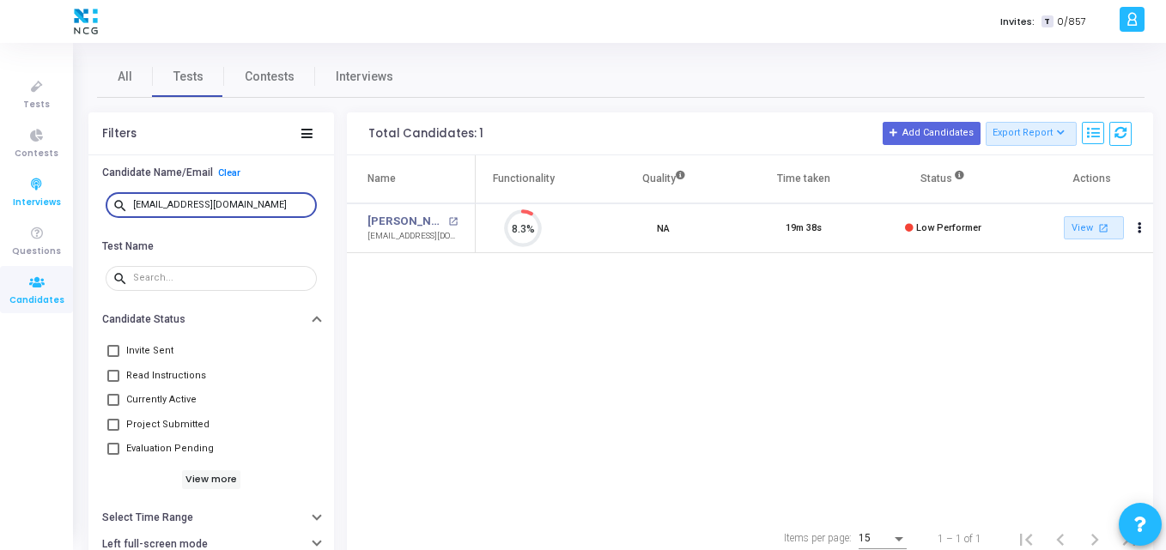
drag, startPoint x: 271, startPoint y: 208, endPoint x: 7, endPoint y: 173, distance: 266.7
click at [7, 173] on div "Tests Contests Interviews Questions Candidates Invites: T 0/857 K Kajal Setting…" at bounding box center [583, 275] width 1166 height 550
paste input "girishborse.nmims"
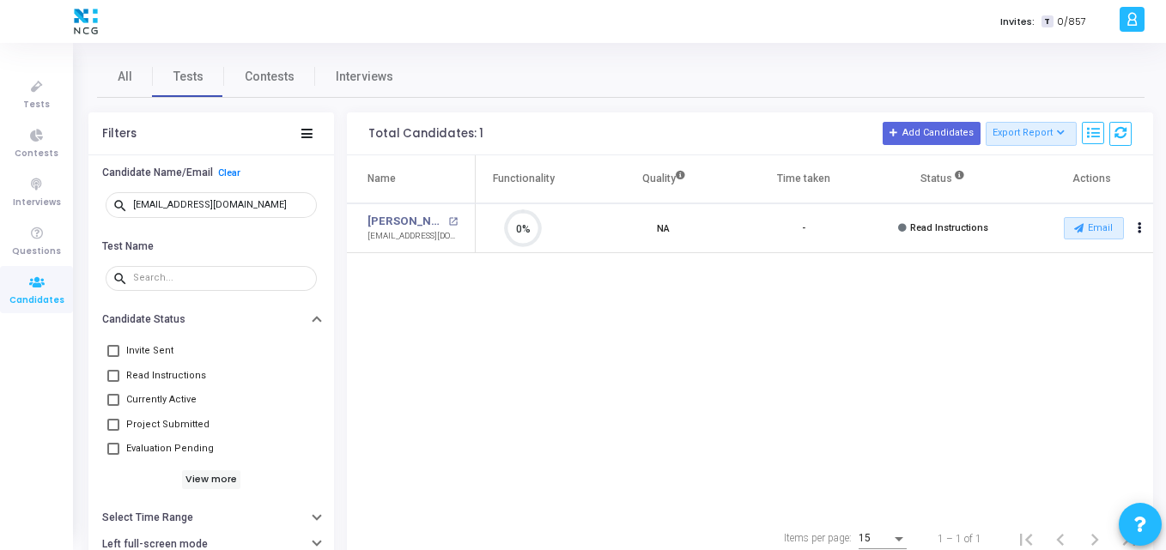
click at [535, 284] on div "Name Test Name Functionality Quality Time taken Status Actions Girish Borse ope…" at bounding box center [750, 335] width 806 height 360
click at [592, 368] on div "Name Test Name Functionality Quality Time taken Status Actions Girish Borse ope…" at bounding box center [750, 335] width 806 height 360
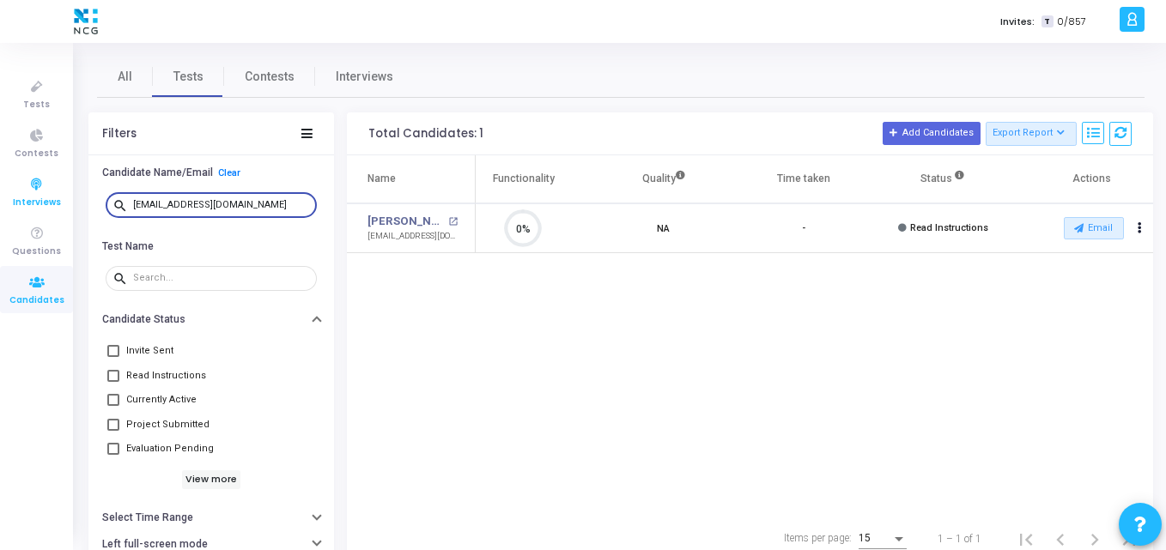
drag, startPoint x: 281, startPoint y: 202, endPoint x: 71, endPoint y: 186, distance: 210.0
click at [71, 186] on div "Tests Contests Interviews Questions Candidates Invites: T 0/857 K Kajal Setting…" at bounding box center [583, 275] width 1166 height 550
paste input "swapnilnimbalkar077"
click at [1087, 236] on button "Email" at bounding box center [1093, 228] width 60 height 22
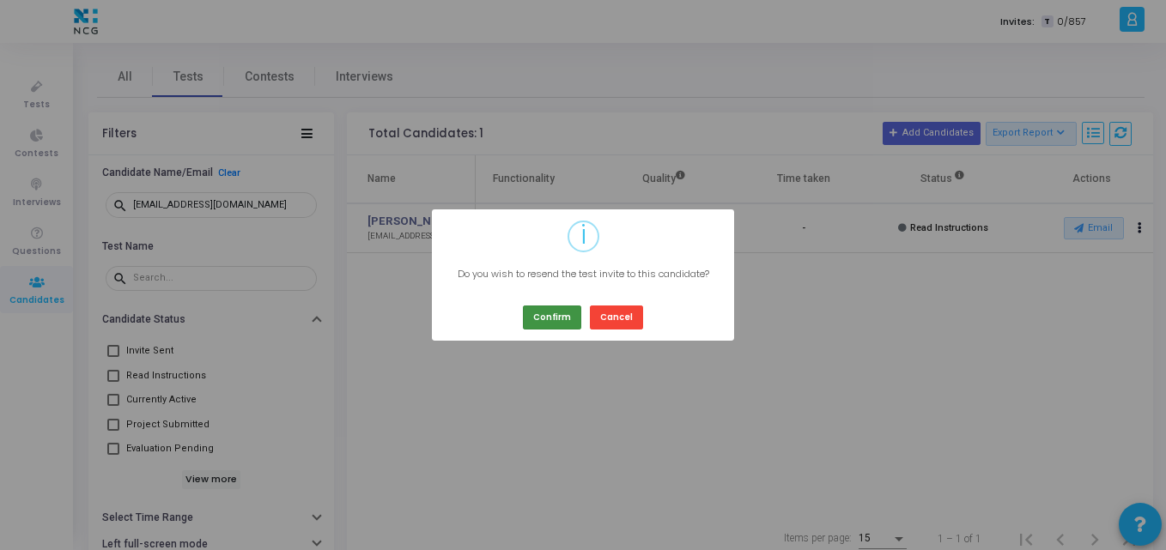
click at [550, 325] on button "Confirm" at bounding box center [552, 317] width 58 height 23
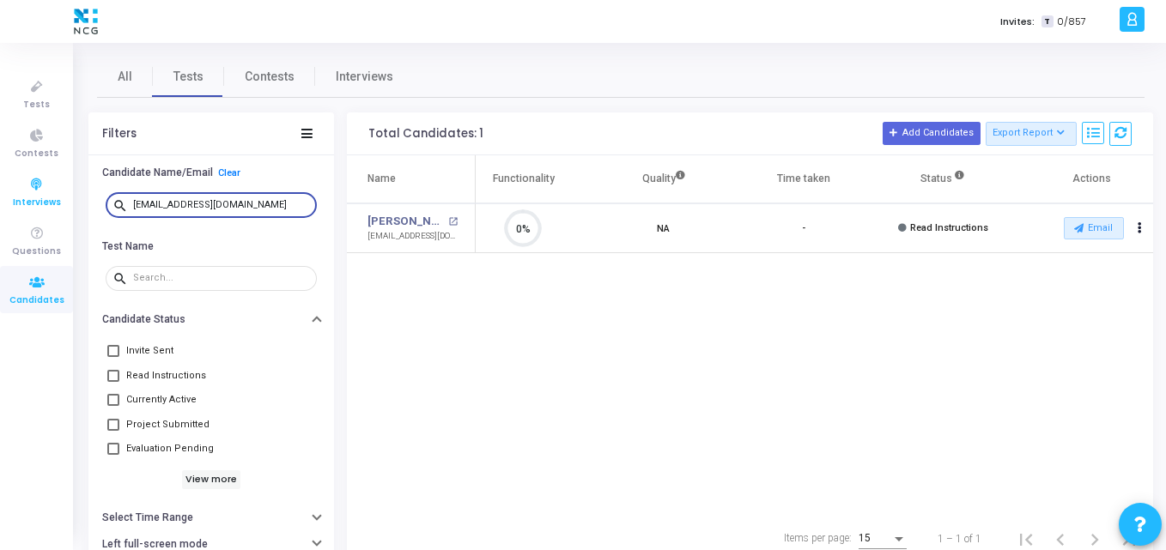
drag, startPoint x: 296, startPoint y: 206, endPoint x: 42, endPoint y: 179, distance: 255.5
click at [42, 179] on div "Tests Contests Interviews Questions Candidates Invites: T 0/857 K Kajal Setting…" at bounding box center [583, 275] width 1166 height 550
paste input "94sushilkr"
type input "[EMAIL_ADDRESS][DOMAIN_NAME]"
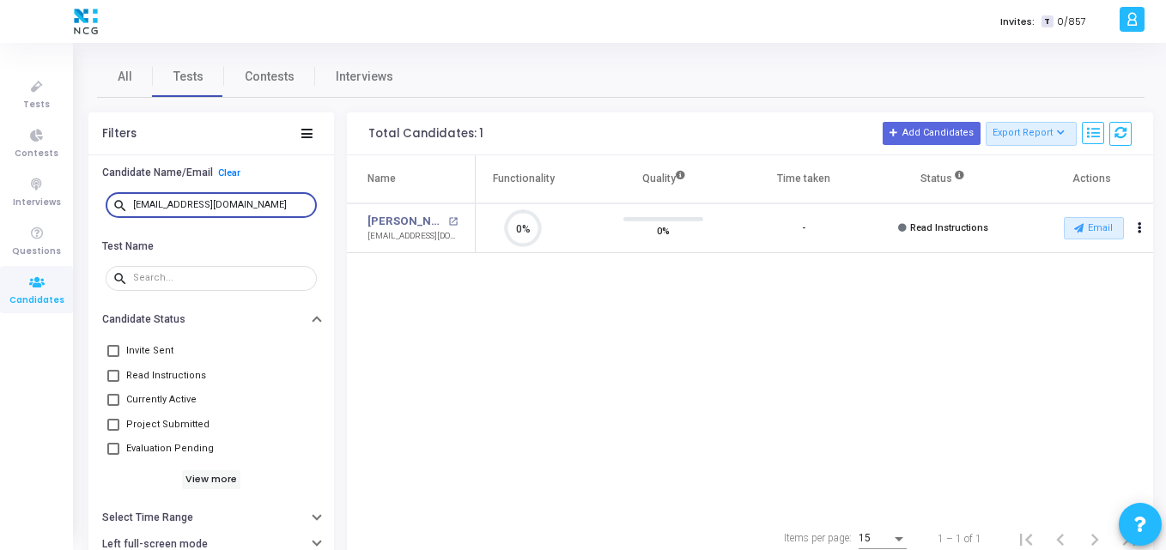
click at [491, 362] on div "Name Test Name Functionality Quality Time taken Status Actions Sushil Kumar ope…" at bounding box center [750, 335] width 806 height 360
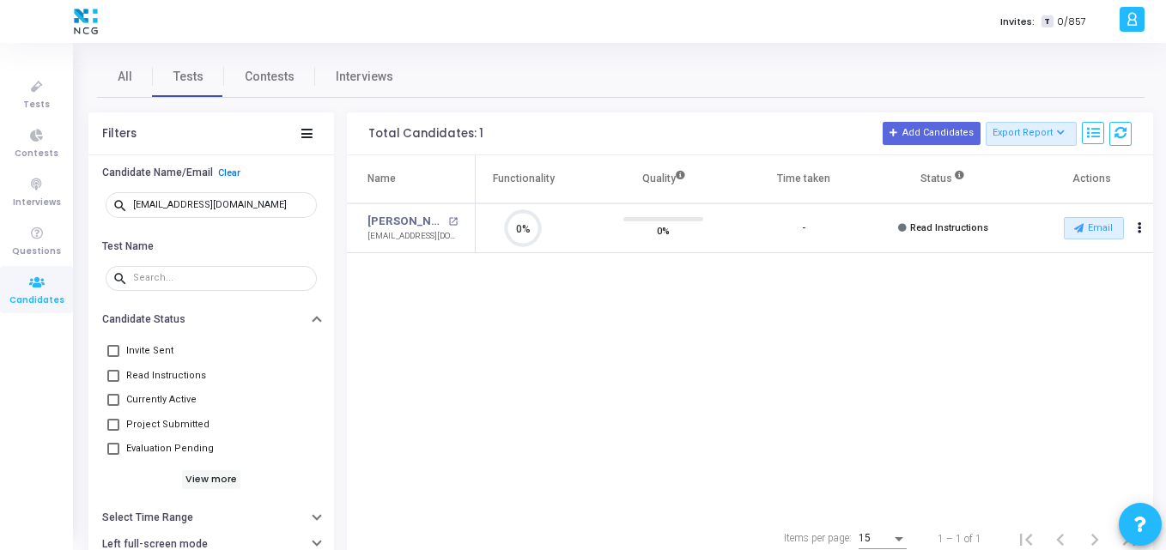
click at [704, 330] on div "Name Test Name Functionality Quality Time taken Status Actions Sushil Kumar ope…" at bounding box center [750, 335] width 806 height 360
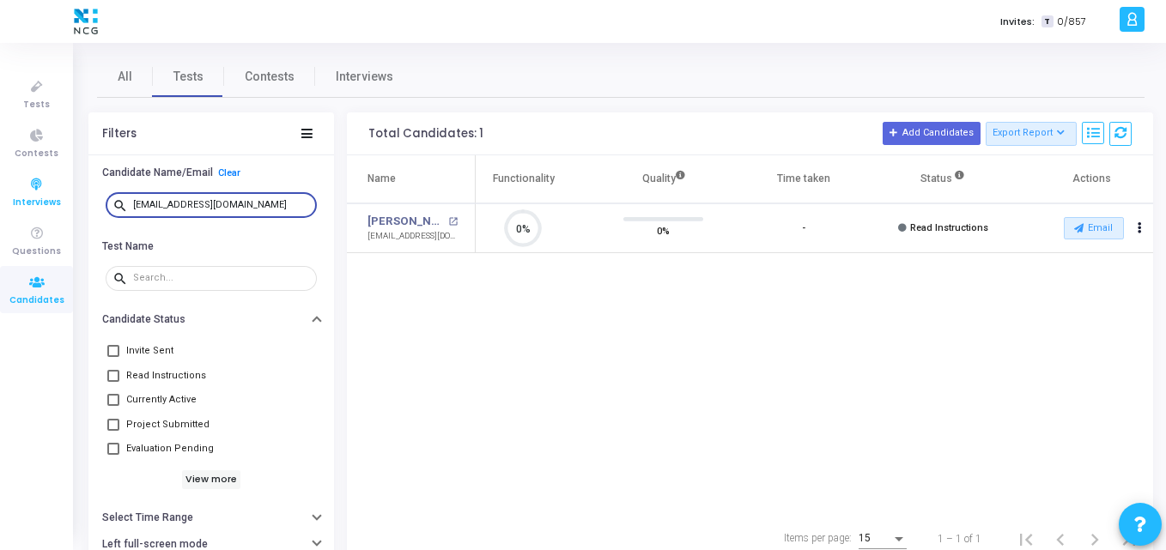
drag, startPoint x: 245, startPoint y: 201, endPoint x: 0, endPoint y: 178, distance: 245.7
click at [0, 178] on div "Tests Contests Interviews Questions Candidates Invites: T 0/857 K Kajal Setting…" at bounding box center [583, 275] width 1166 height 550
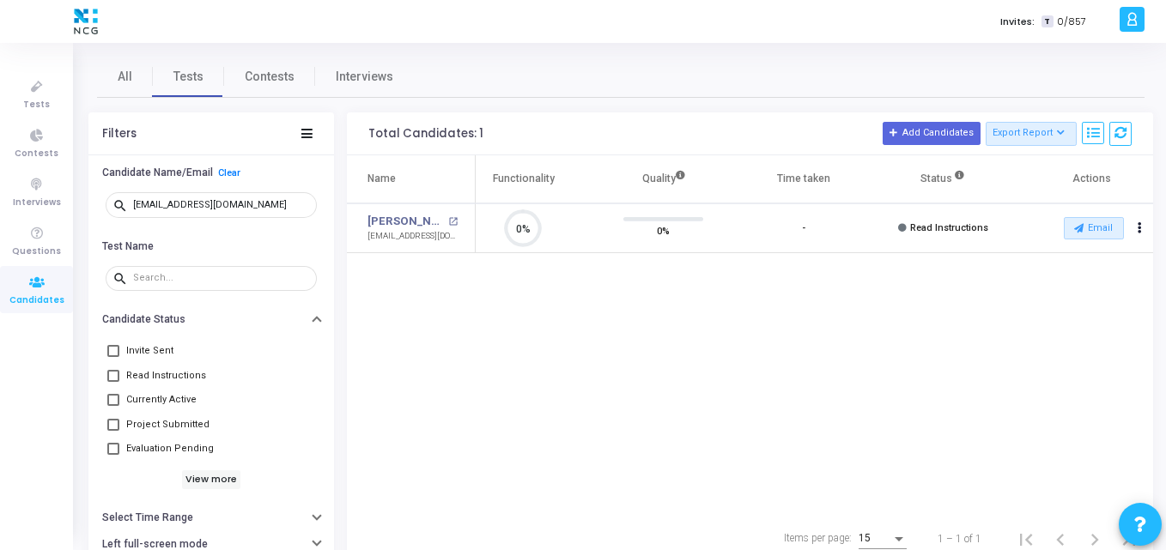
click at [428, 354] on div "Name Test Name Functionality Quality Time taken Status Actions Sushil Kumar ope…" at bounding box center [750, 335] width 806 height 360
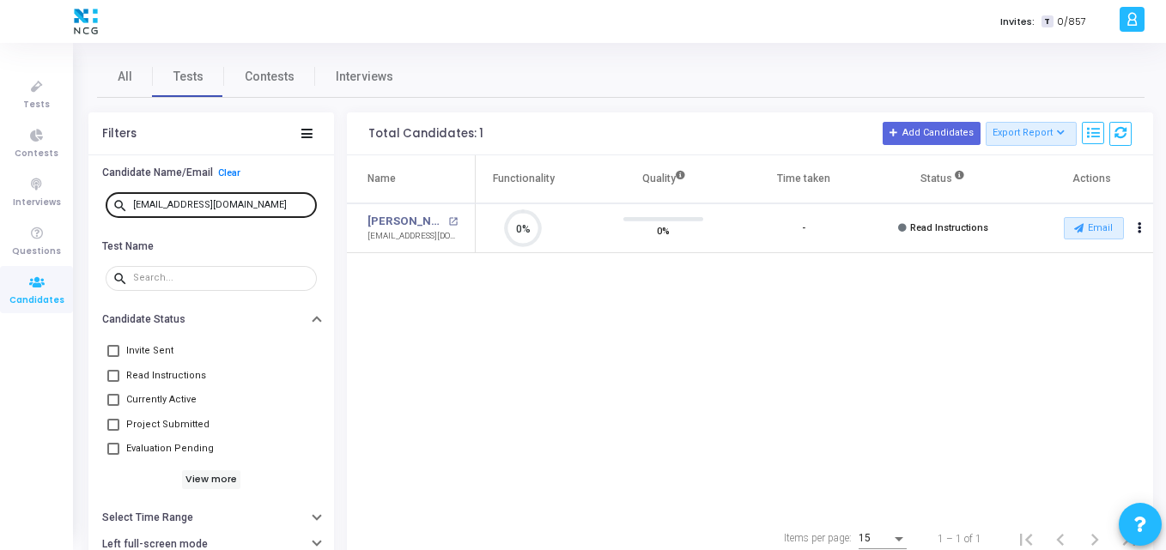
drag, startPoint x: 255, startPoint y: 218, endPoint x: 251, endPoint y: 206, distance: 12.5
click at [251, 206] on div "search 94sushilkr@gmail.com" at bounding box center [211, 205] width 211 height 39
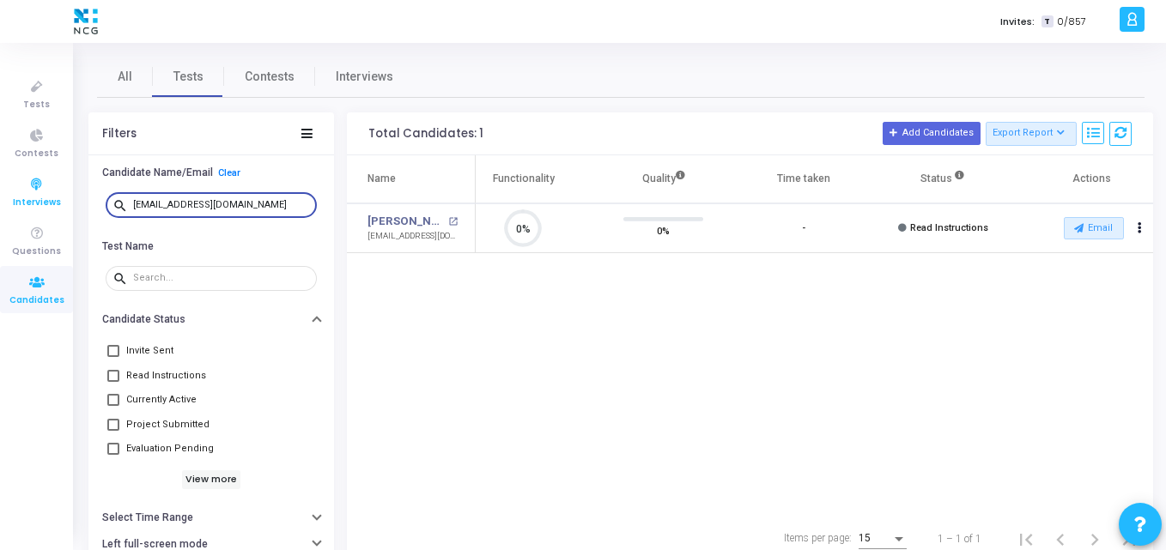
drag, startPoint x: 251, startPoint y: 206, endPoint x: 54, endPoint y: 189, distance: 198.2
click at [54, 189] on div "Tests Contests Interviews Questions Candidates Invites: T 0/857 K Kajal Setting…" at bounding box center [583, 275] width 1166 height 550
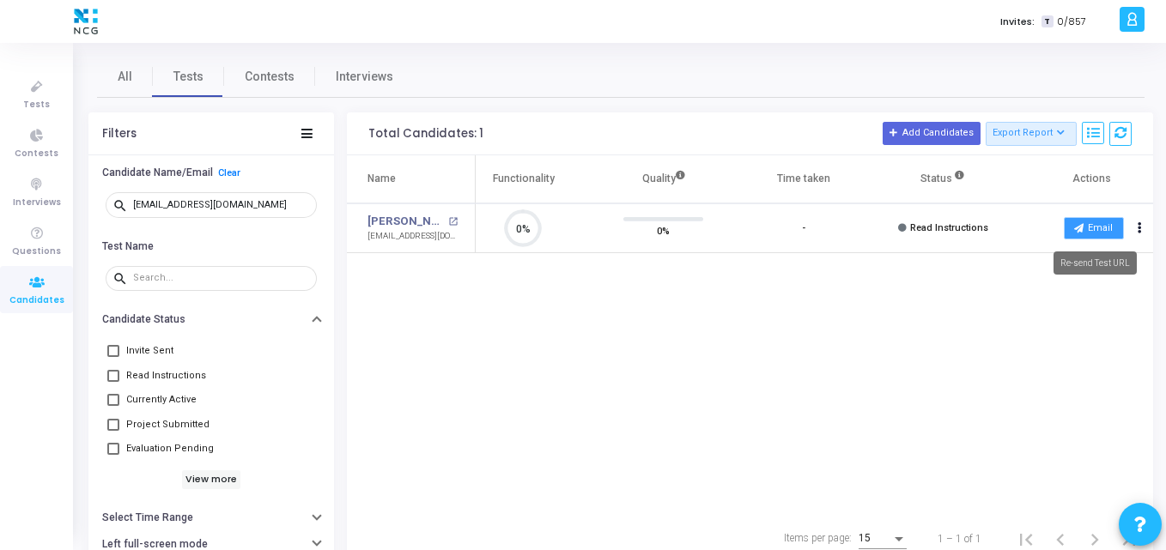
click at [1101, 234] on button "Email" at bounding box center [1093, 228] width 60 height 22
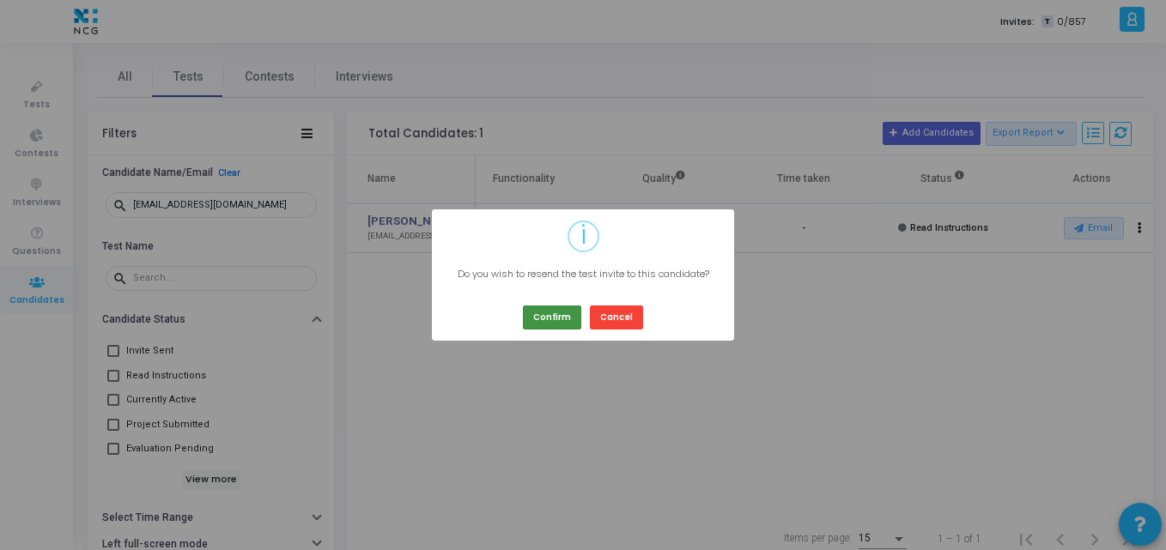
click at [560, 318] on button "Confirm" at bounding box center [552, 317] width 58 height 23
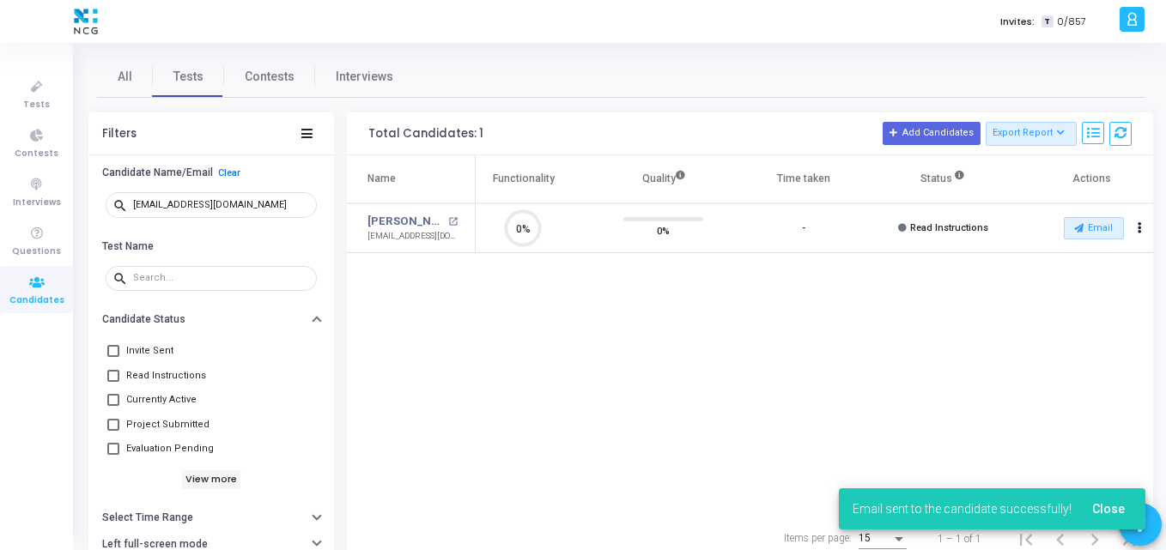
click at [379, 326] on div "Name Test Name Functionality Quality Time taken Status Actions Sushil Kumar ope…" at bounding box center [750, 335] width 806 height 360
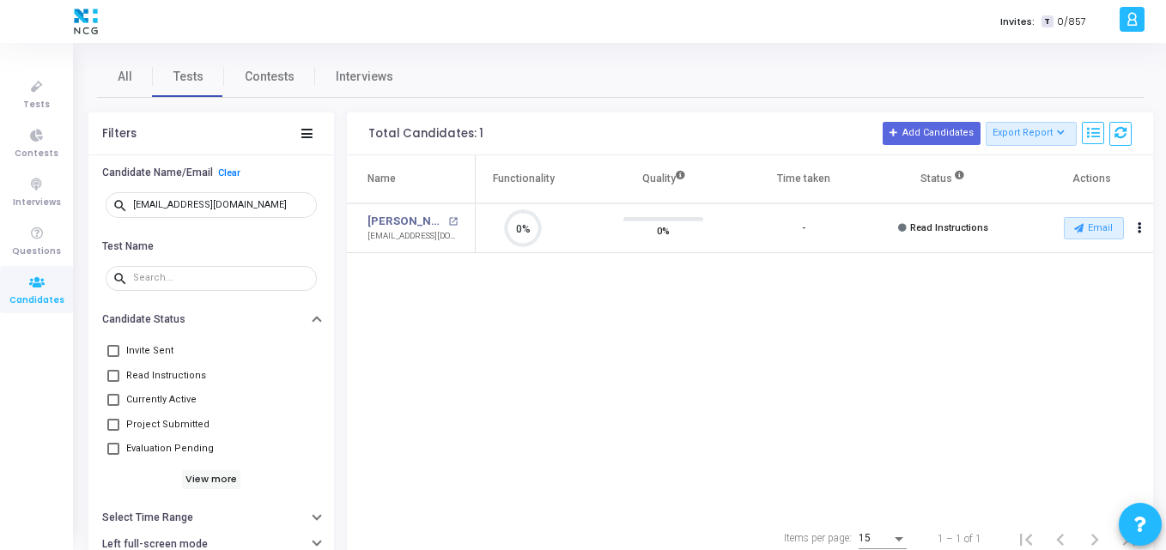
click at [539, 276] on div "Name Test Name Functionality Quality Time taken Status Actions Sushil Kumar ope…" at bounding box center [750, 335] width 806 height 360
click at [524, 288] on div "Name Test Name Functionality Quality Time taken Status Actions Sushil Kumar ope…" at bounding box center [750, 335] width 806 height 360
